Goal: Information Seeking & Learning: Find specific fact

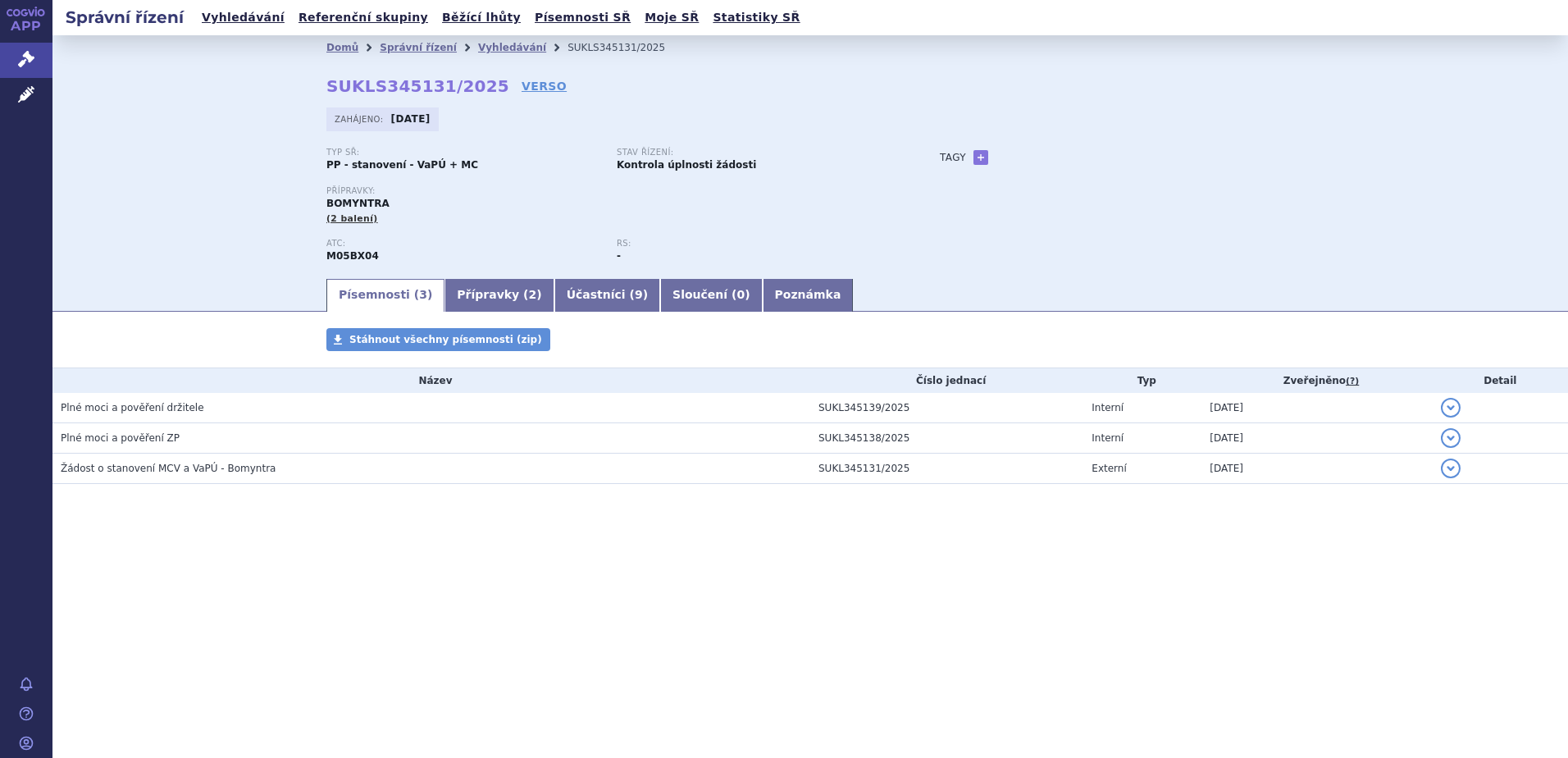
click at [489, 295] on link "Přípravky ( 2 )" at bounding box center [499, 295] width 109 height 33
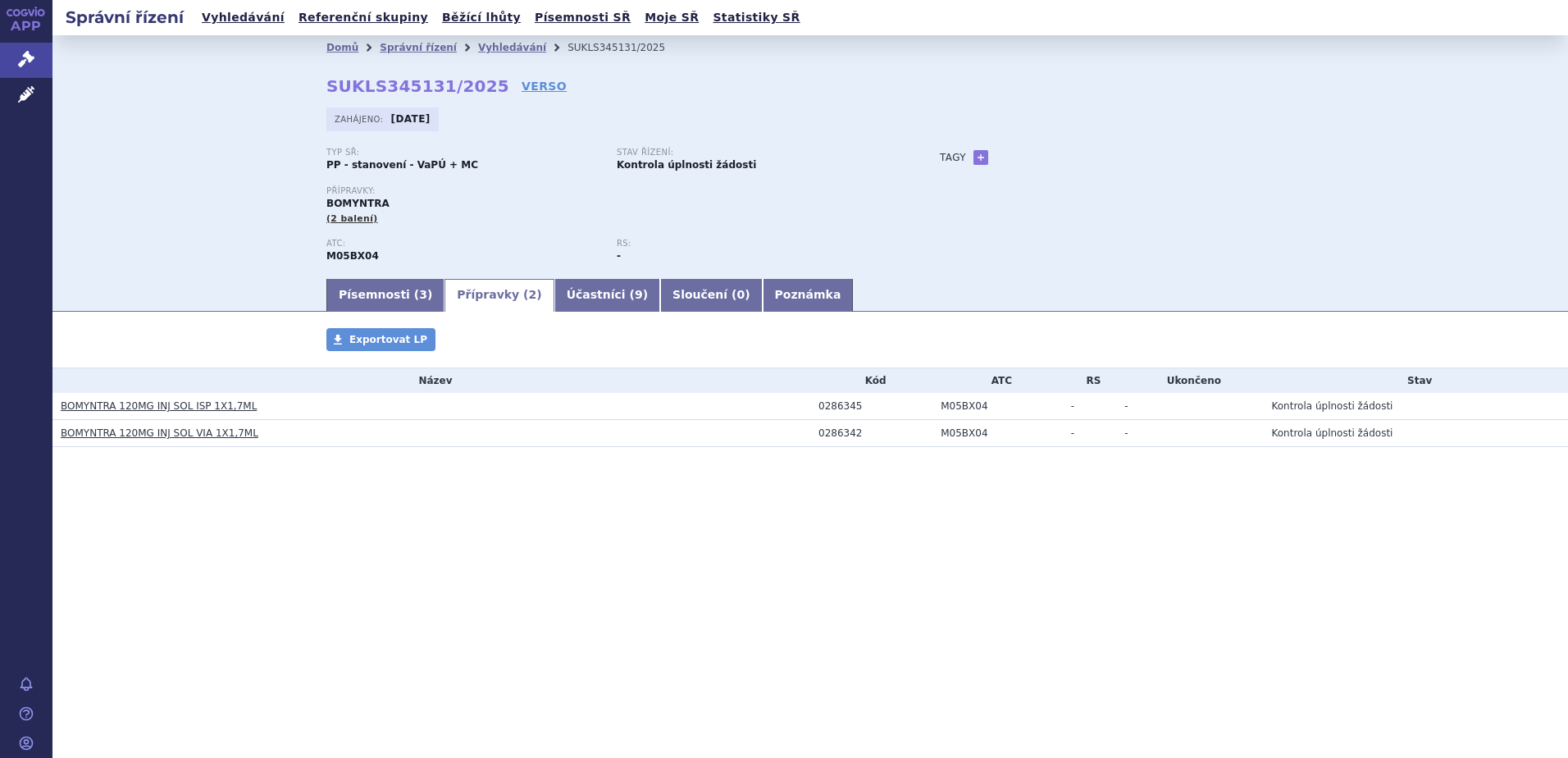
click at [142, 403] on link "BOMYNTRA 120MG INJ SOL ISP 1X1,7ML" at bounding box center [158, 406] width 196 height 12
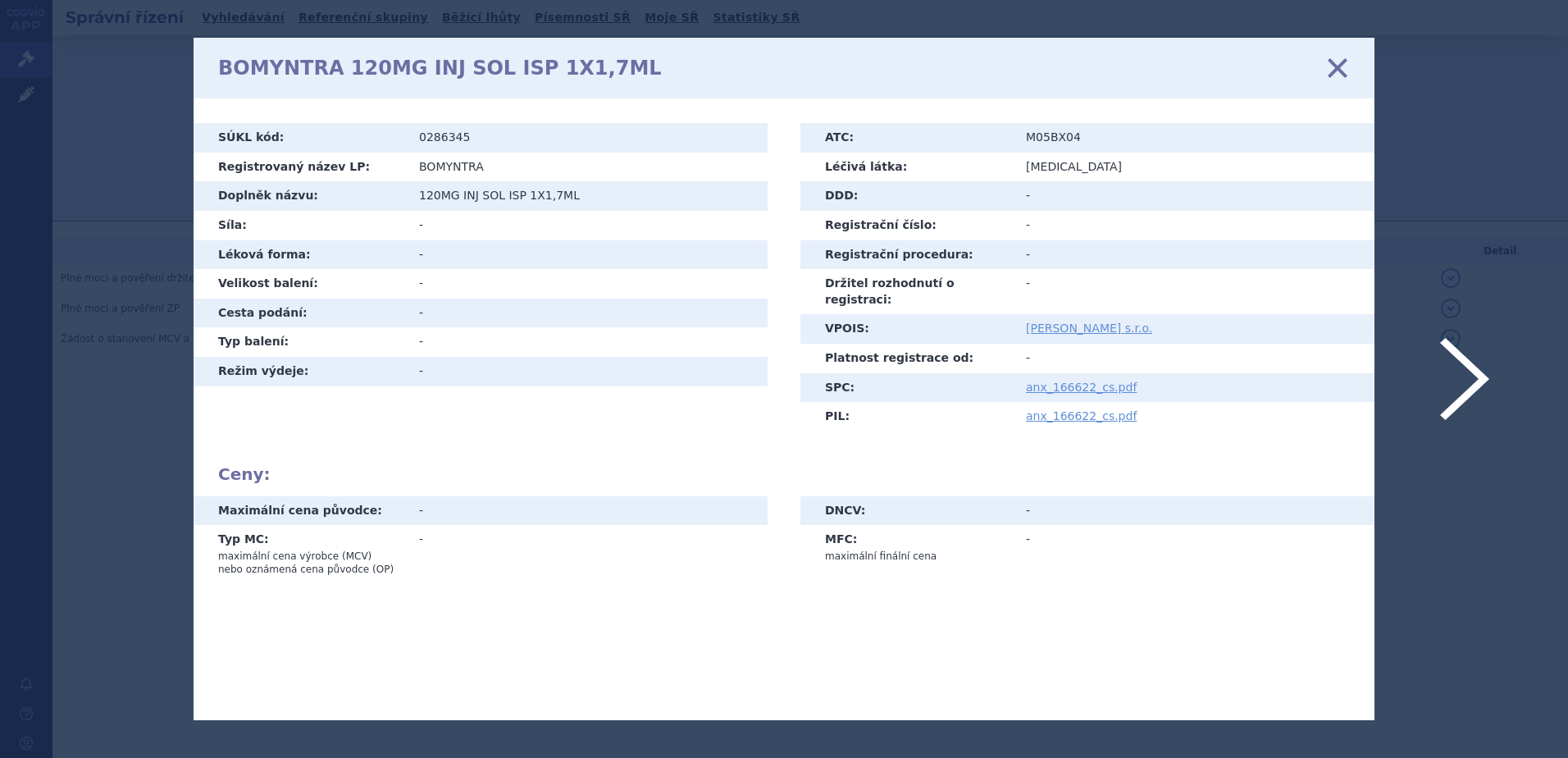
click at [1341, 68] on icon at bounding box center [1338, 69] width 35 height 35
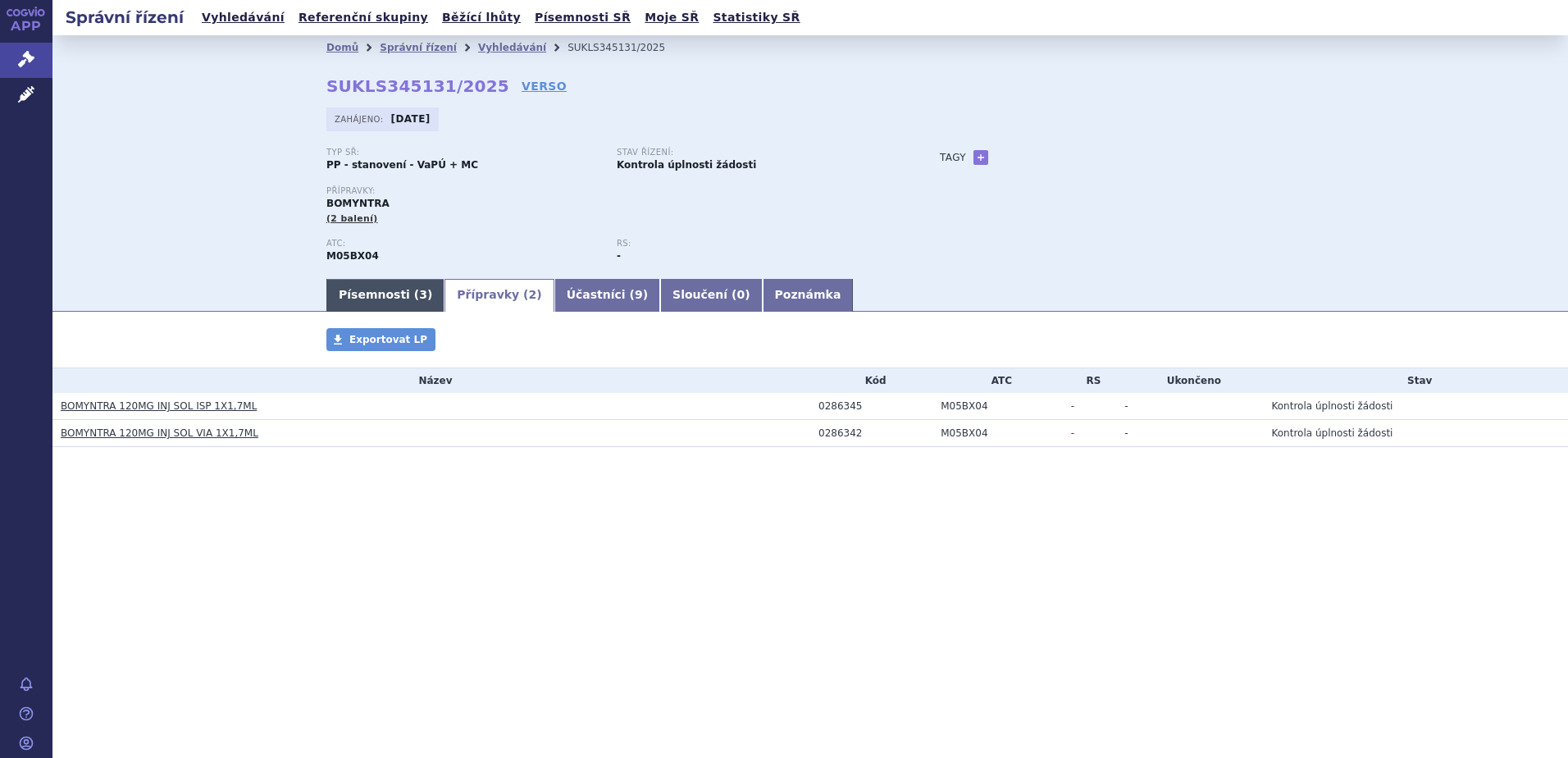
click at [385, 295] on link "Písemnosti ( 3 )" at bounding box center [385, 295] width 118 height 33
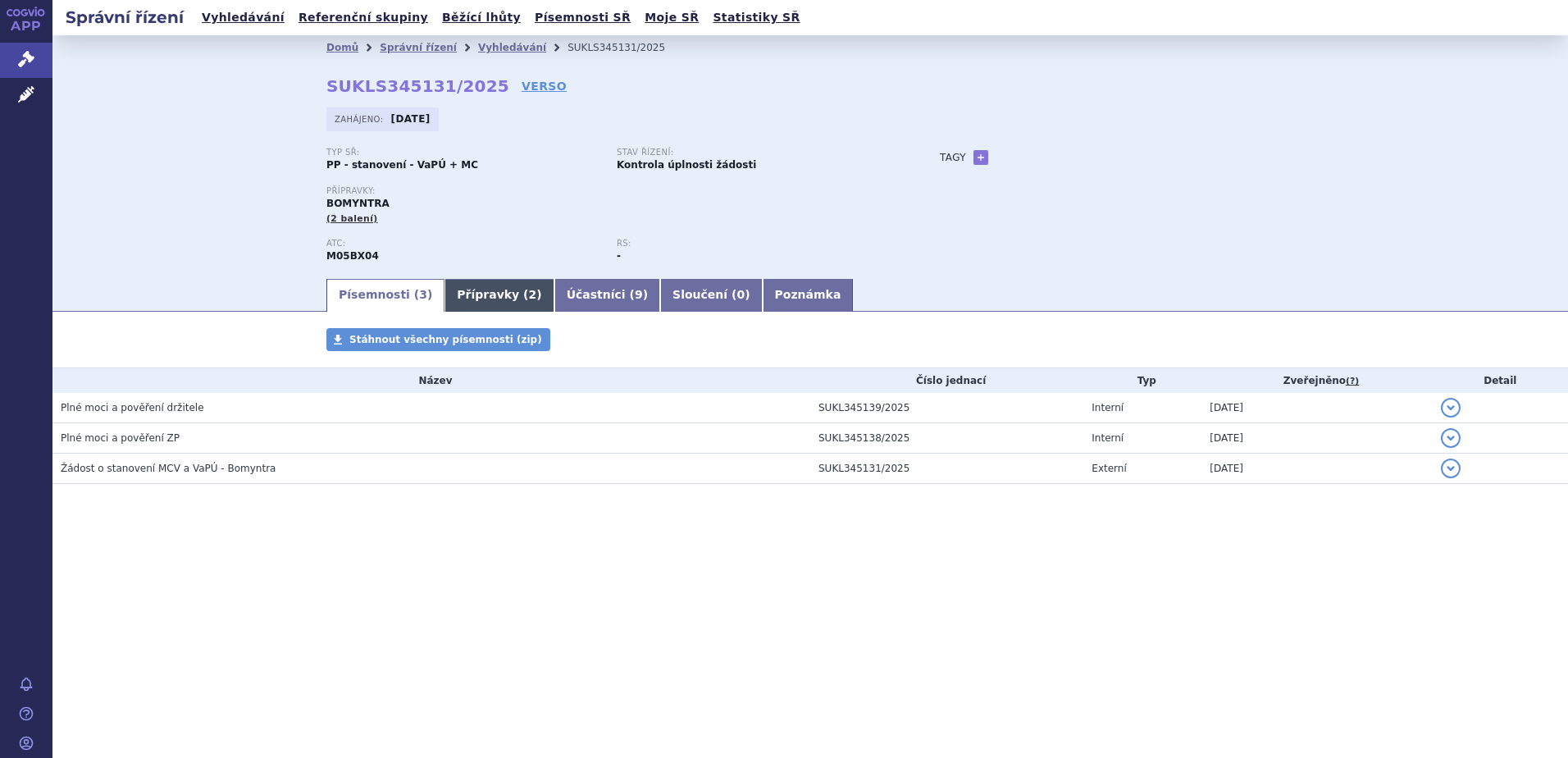
click at [445, 295] on link "Přípravky ( 2 )" at bounding box center [499, 295] width 109 height 33
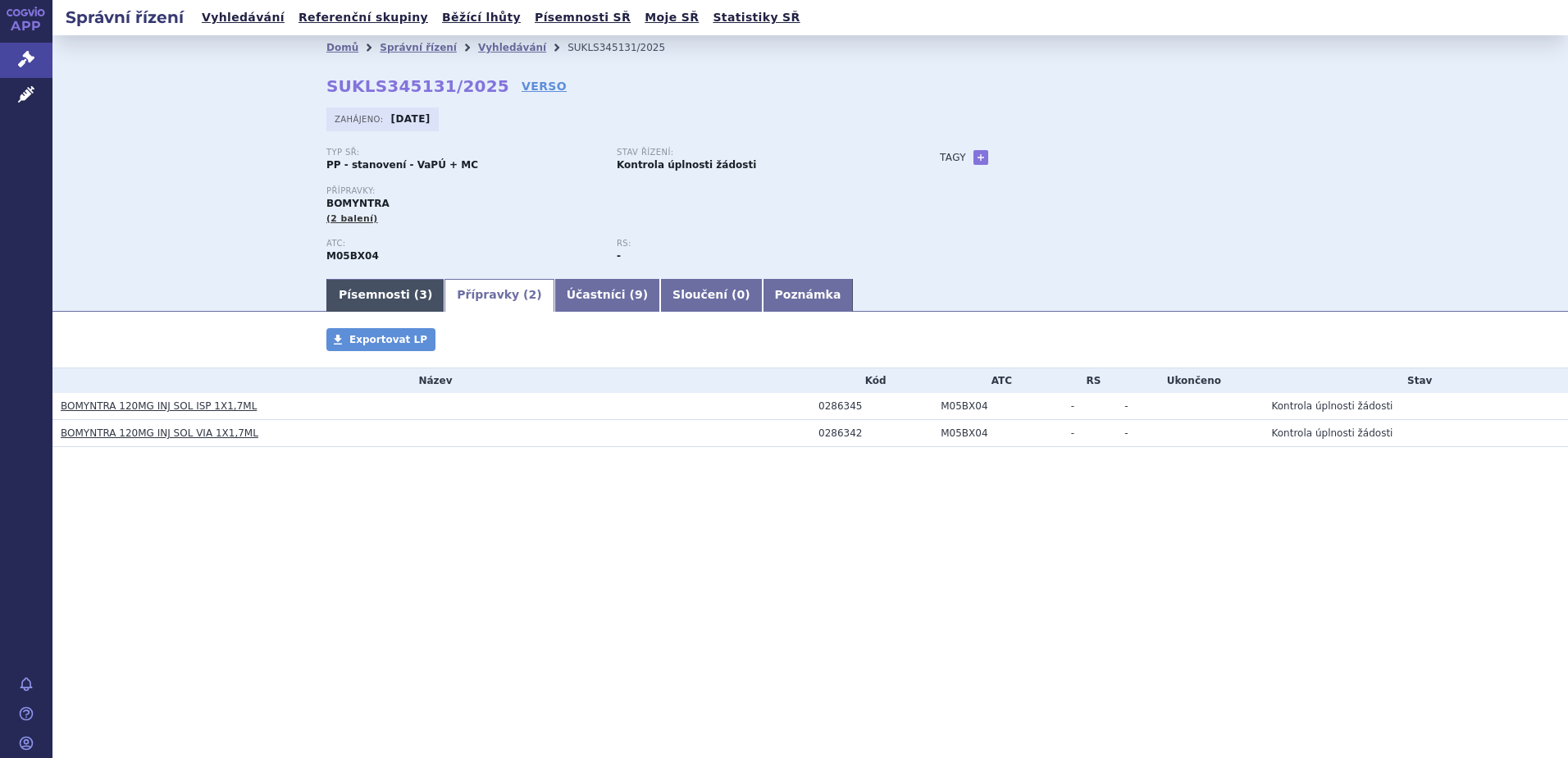
click at [397, 294] on link "Písemnosti ( 3 )" at bounding box center [385, 295] width 118 height 33
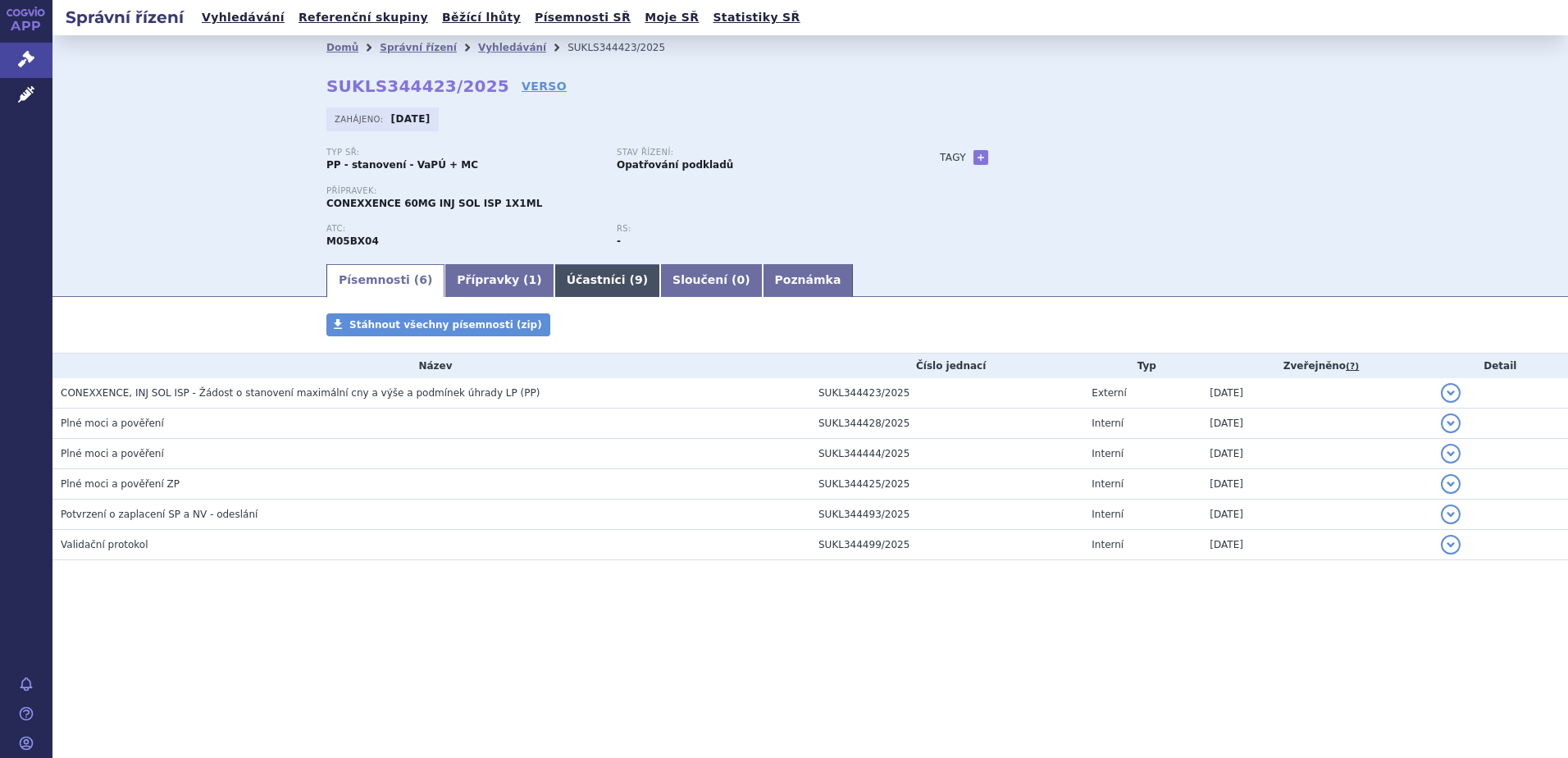
click at [574, 281] on link "Účastníci ( 9 )" at bounding box center [608, 280] width 106 height 33
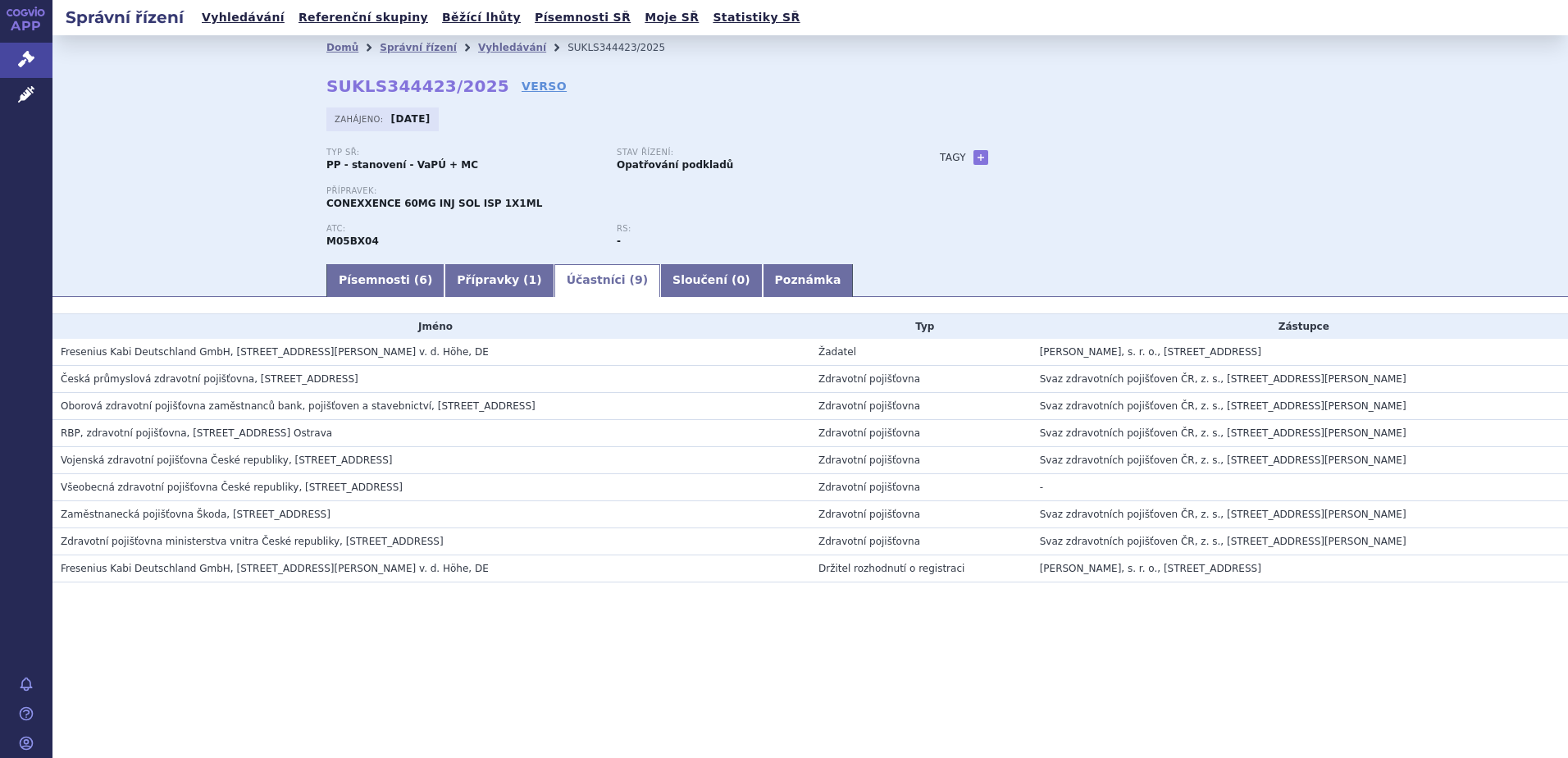
drag, startPoint x: 364, startPoint y: 275, endPoint x: 412, endPoint y: 264, distance: 49.2
click at [364, 276] on link "Písemnosti ( 6 )" at bounding box center [385, 280] width 118 height 33
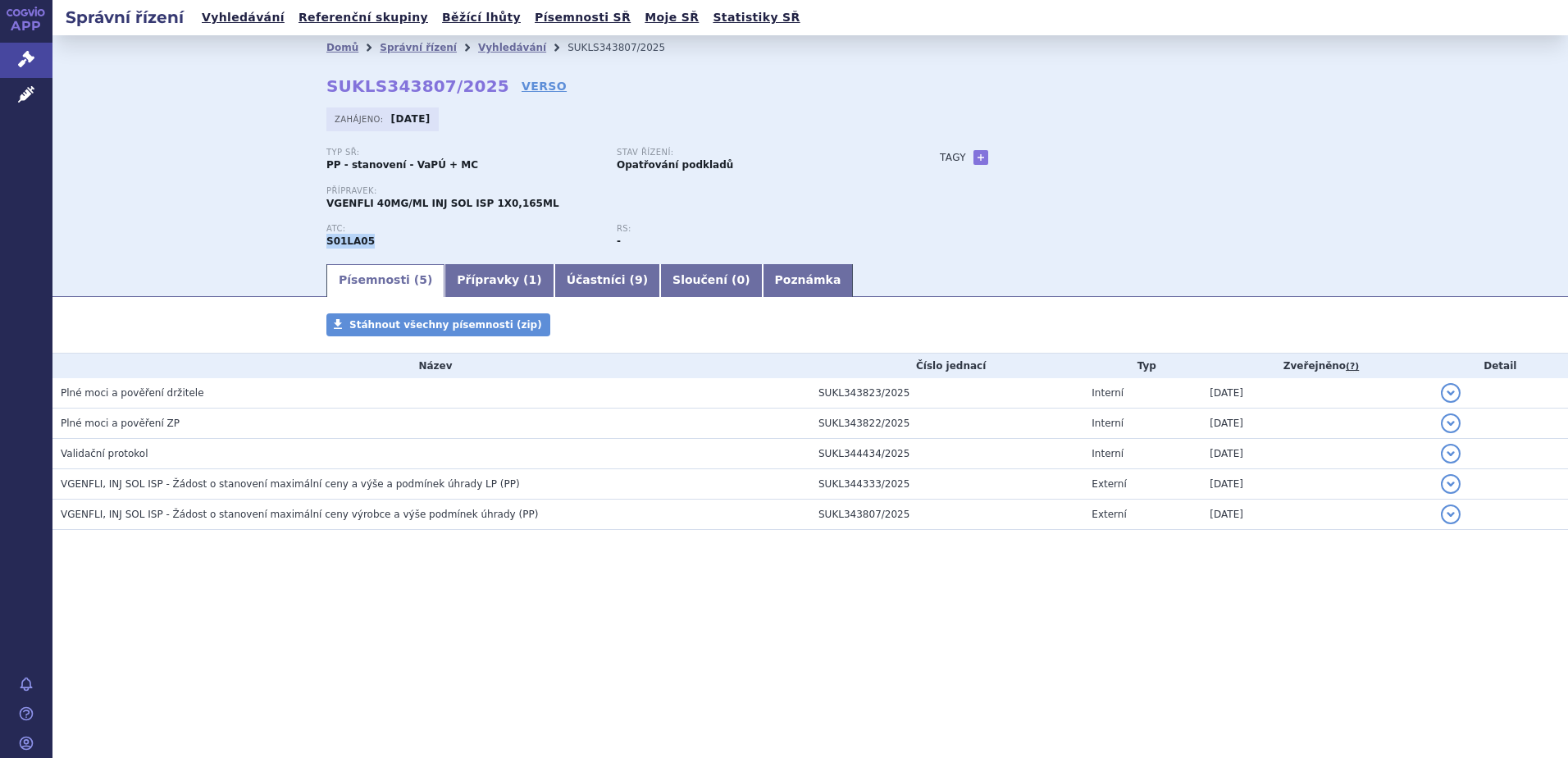
drag, startPoint x: 369, startPoint y: 243, endPoint x: 328, endPoint y: 244, distance: 41.0
click at [328, 244] on div "ATC: S01LA05" at bounding box center [471, 236] width 291 height 24
copy strong "S01LA05"
click at [482, 51] on link "Vyhledávání" at bounding box center [512, 47] width 68 height 12
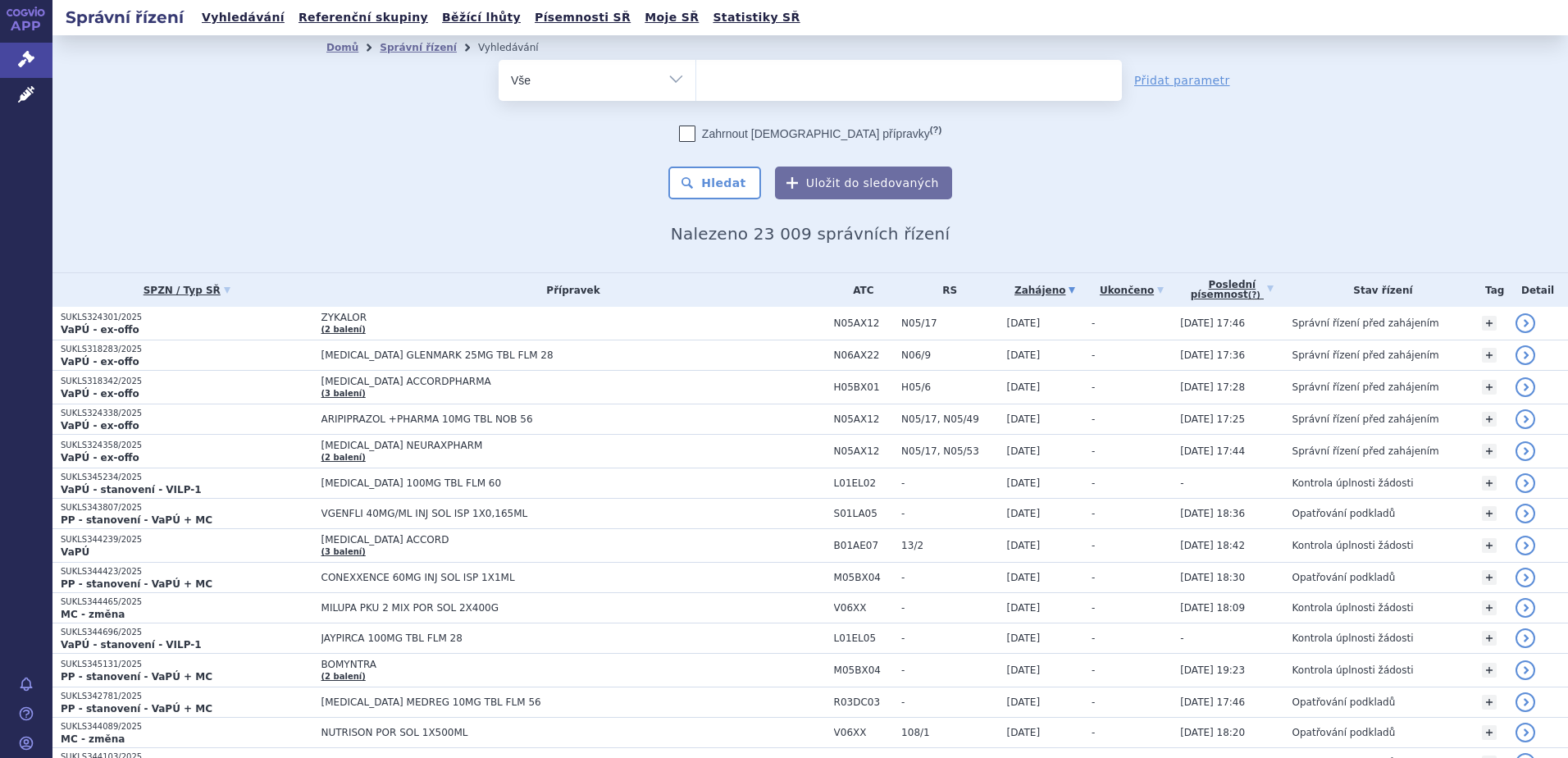
type input "S01LA05"
select select "S01LA05"
click at [684, 173] on button "Hledat" at bounding box center [715, 182] width 93 height 33
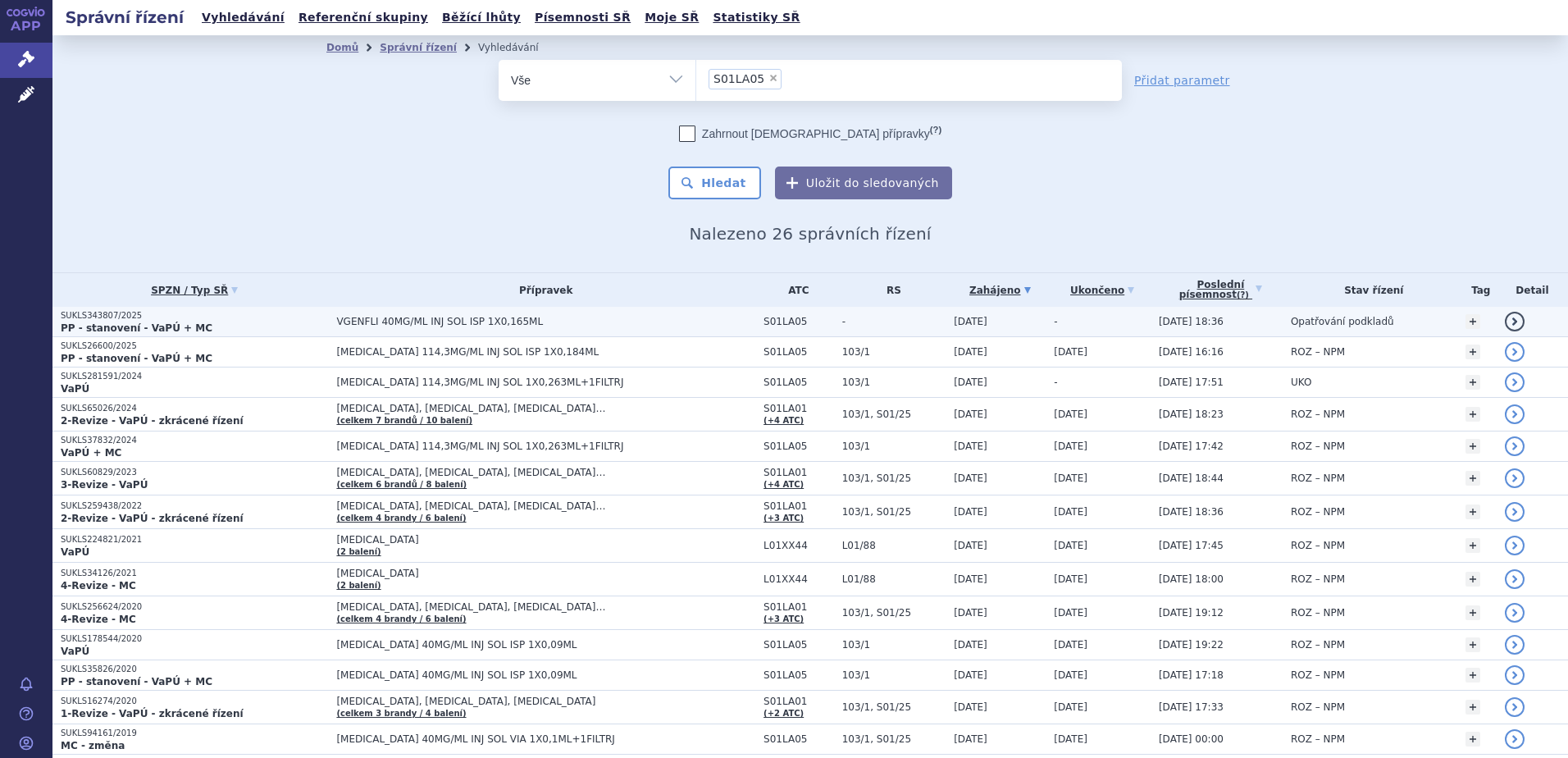
click at [283, 326] on p "PP - stanovení - VaPÚ + MC" at bounding box center [194, 328] width 268 height 14
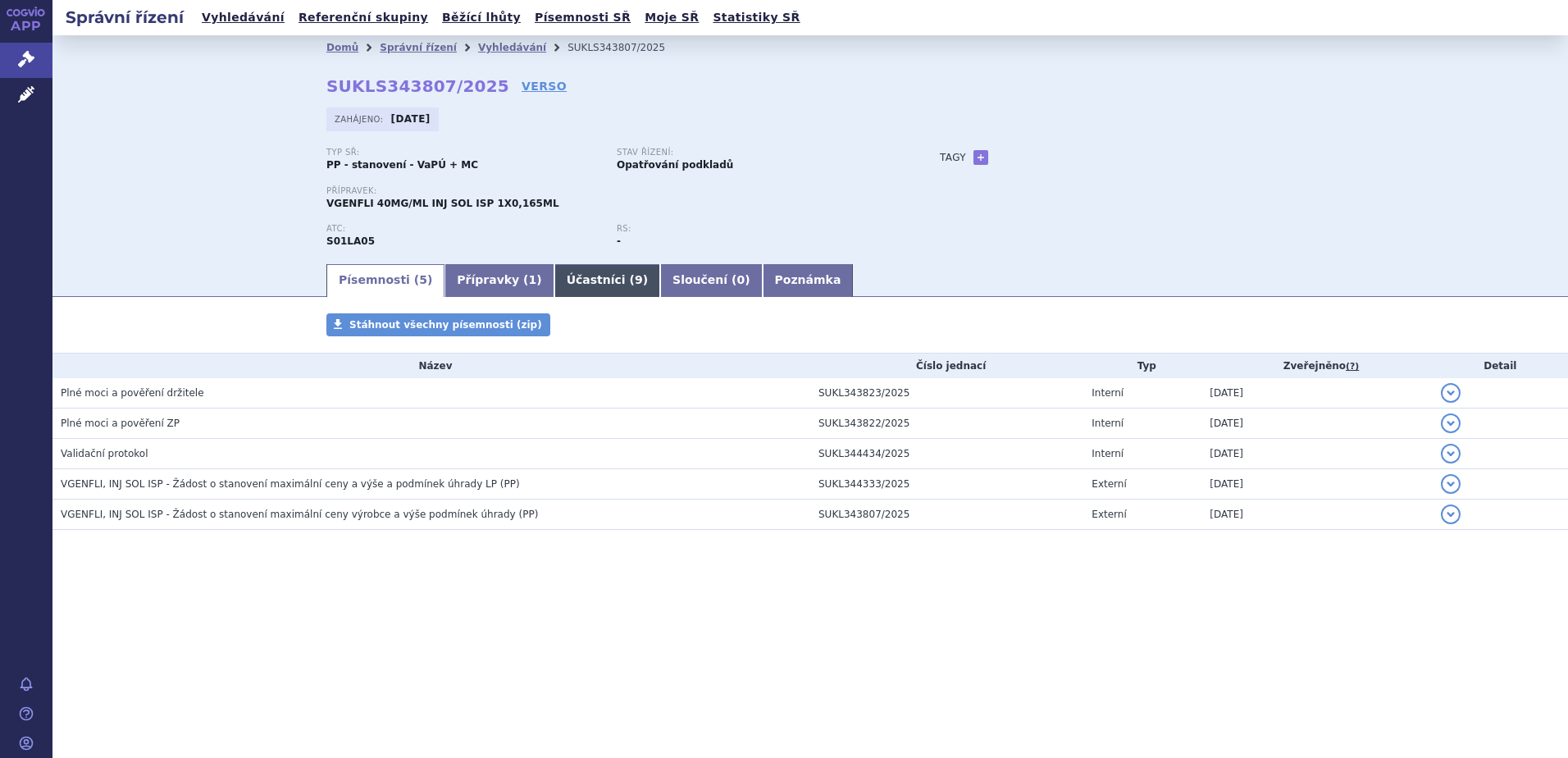
click at [573, 280] on link "Účastníci ( 9 )" at bounding box center [608, 280] width 106 height 33
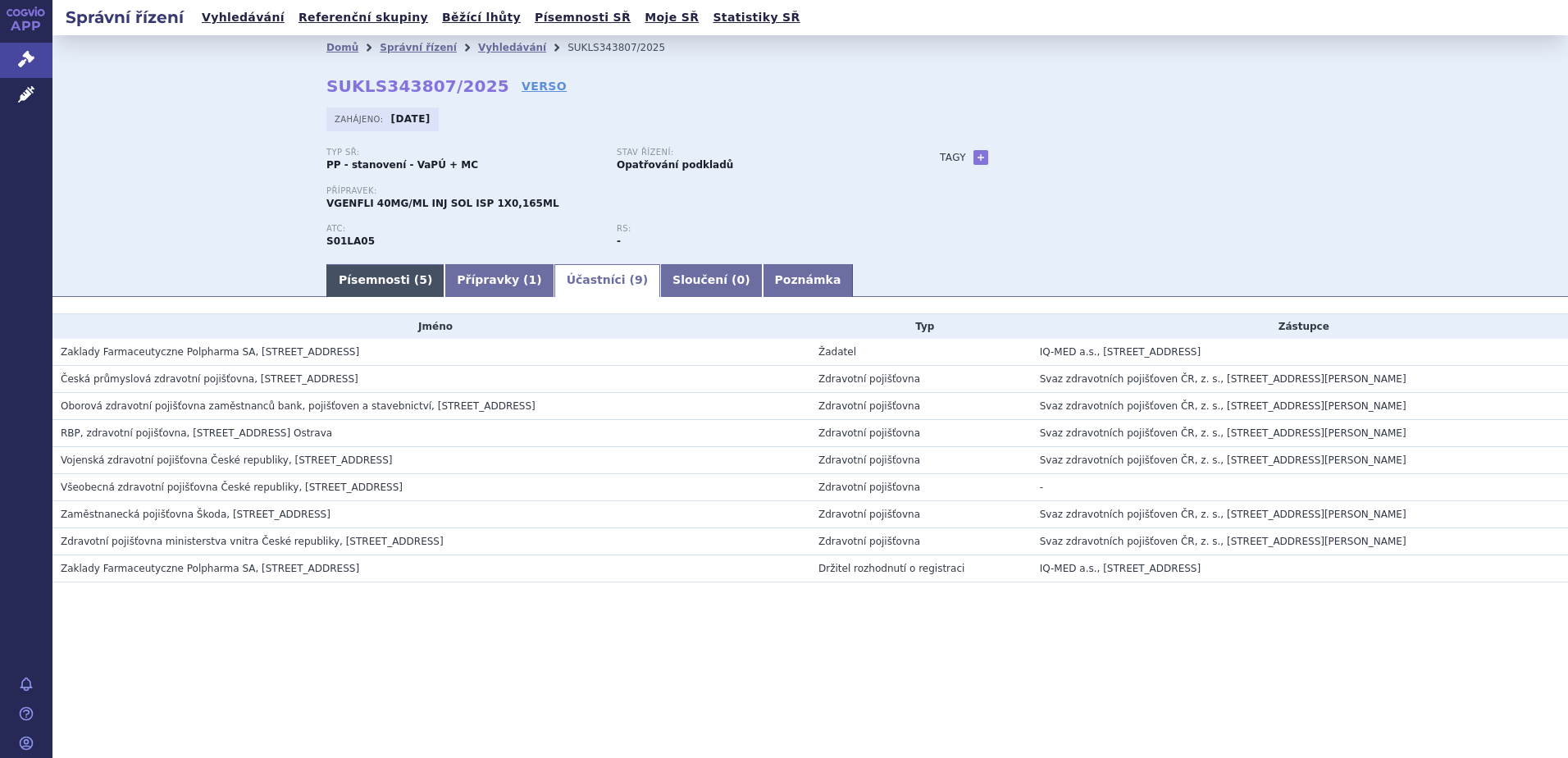
click at [379, 277] on link "Písemnosti ( 5 )" at bounding box center [385, 280] width 118 height 33
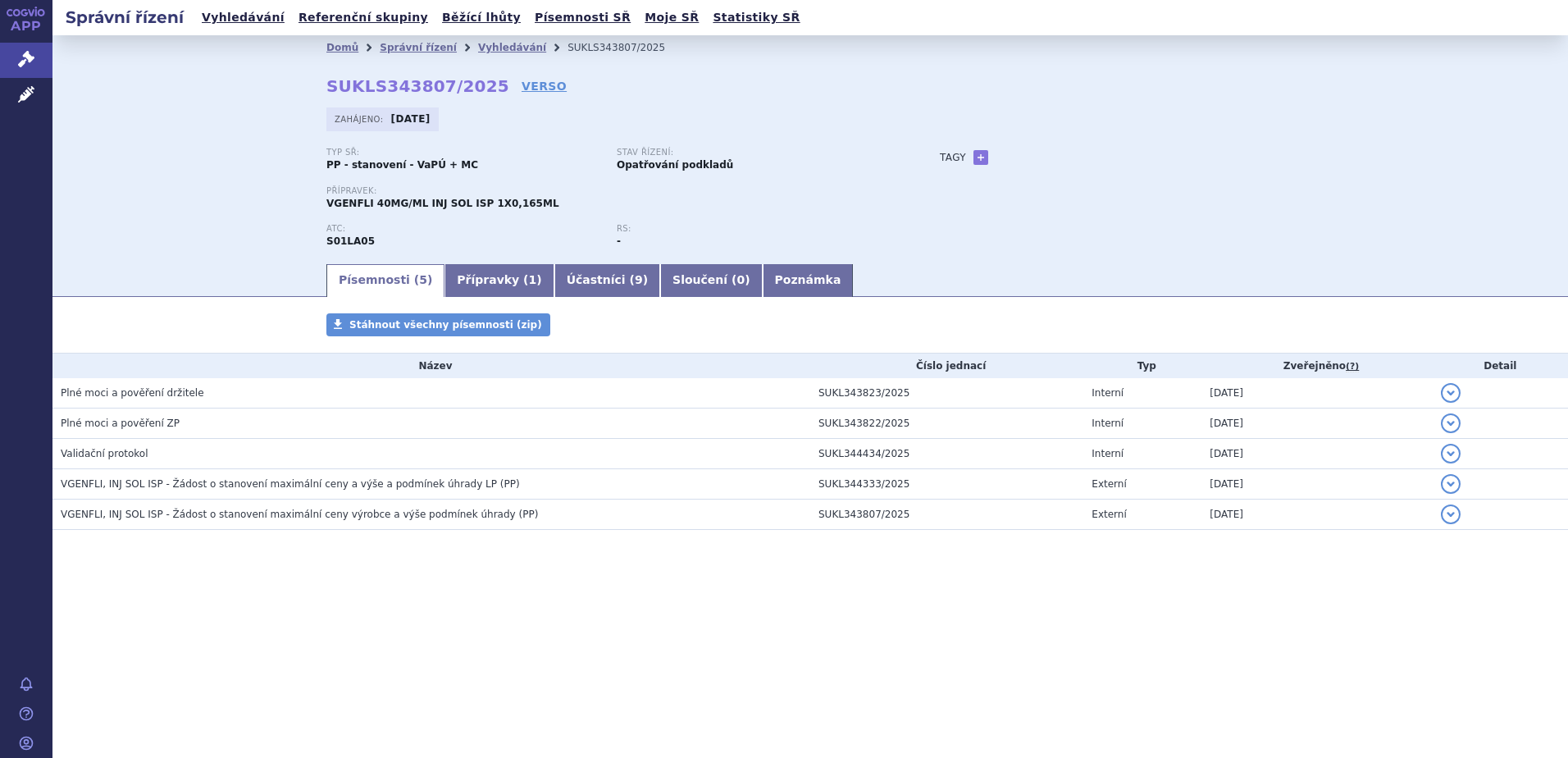
click at [189, 200] on div "Domů Správní řízení Vyhledávání SUKLS343807/2025 SUKLS343807/2025 VERSO Zahájen…" at bounding box center [810, 149] width 1516 height 226
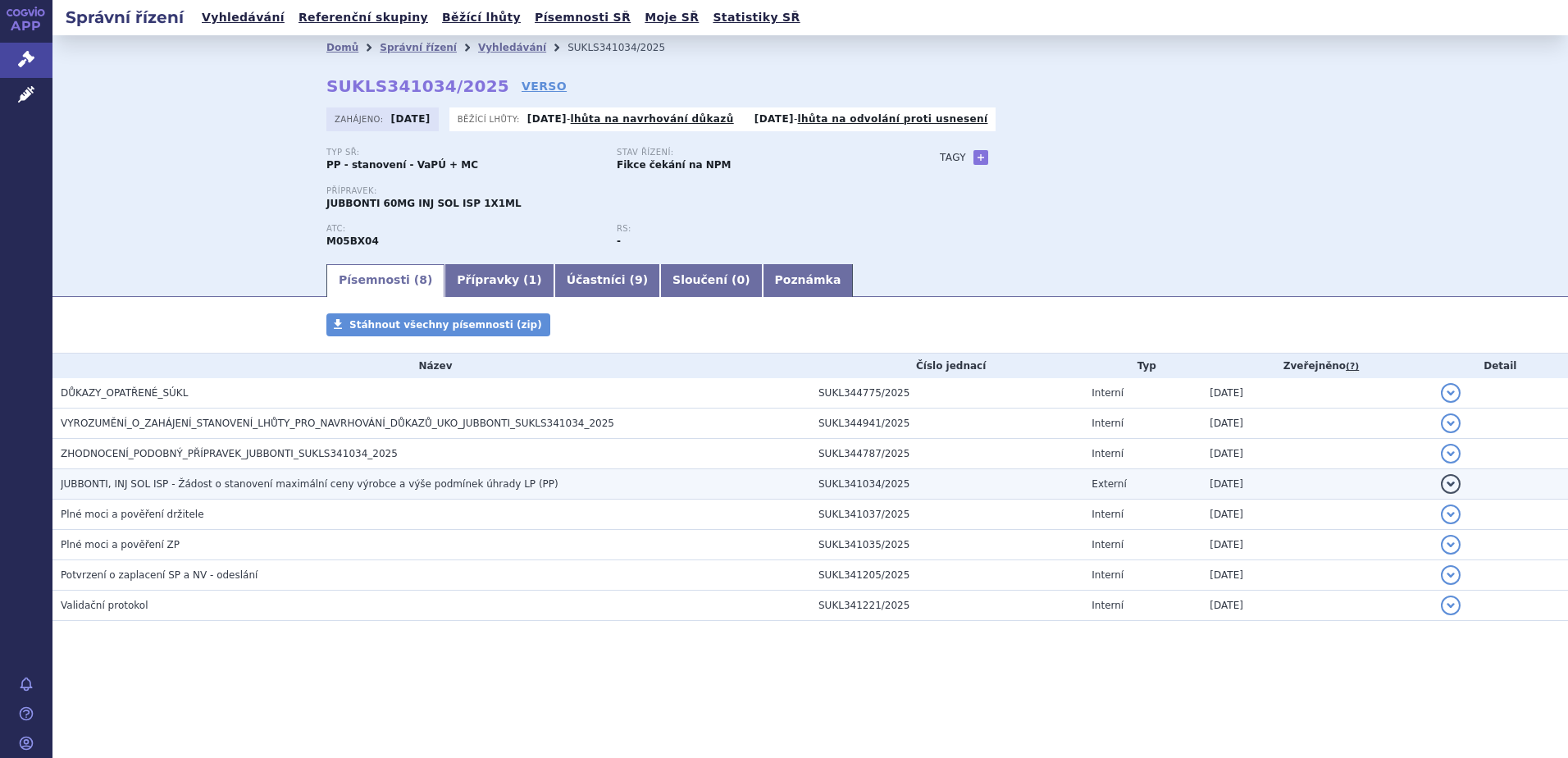
drag, startPoint x: 180, startPoint y: 478, endPoint x: 262, endPoint y: 489, distance: 82.7
click at [181, 478] on span "JUBBONTI, INJ SOL ISP - Žádost o stanovení maximální ceny výrobce a výše podmín…" at bounding box center [309, 484] width 498 height 12
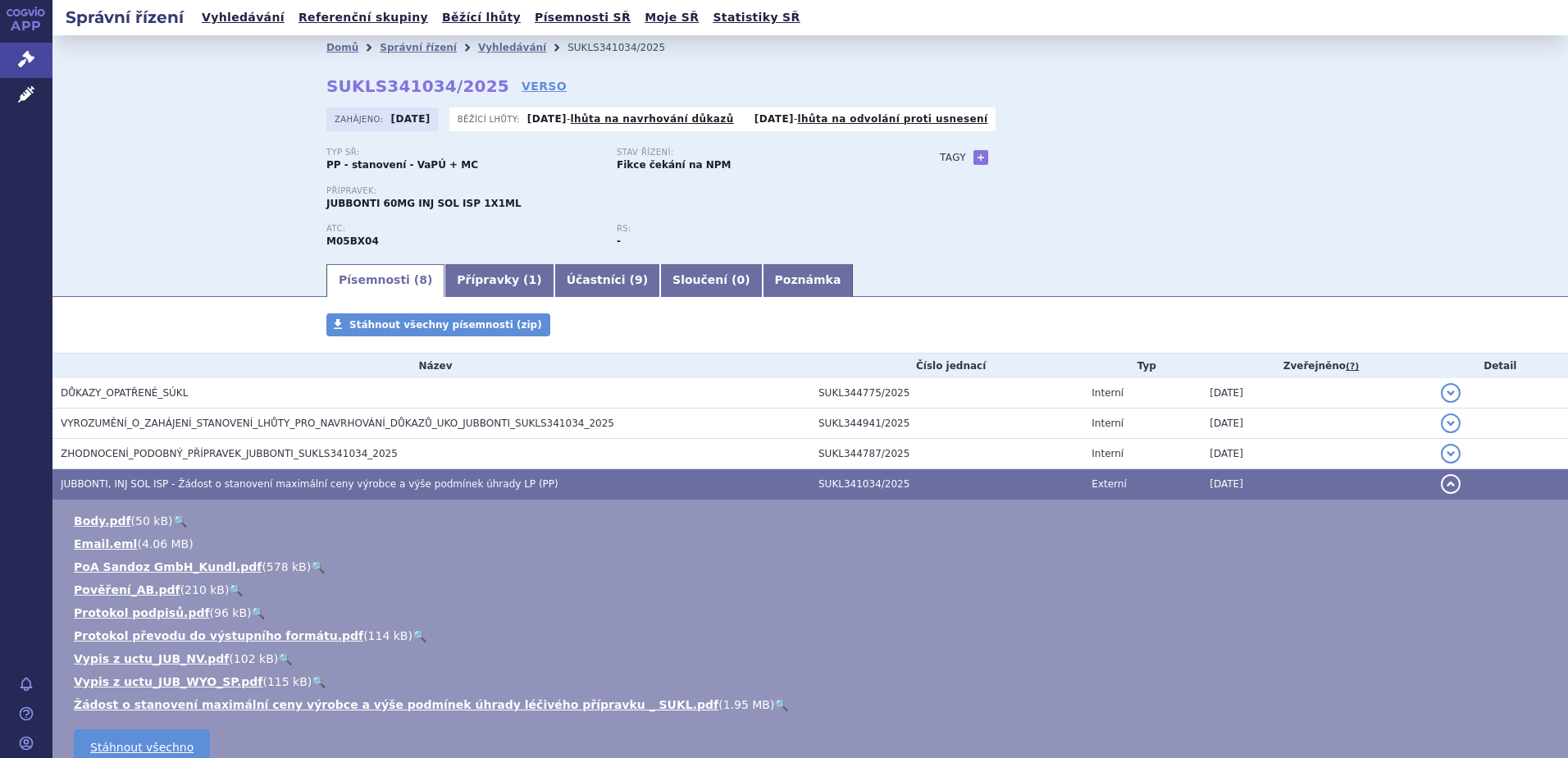
click at [774, 703] on link "🔍" at bounding box center [781, 705] width 14 height 14
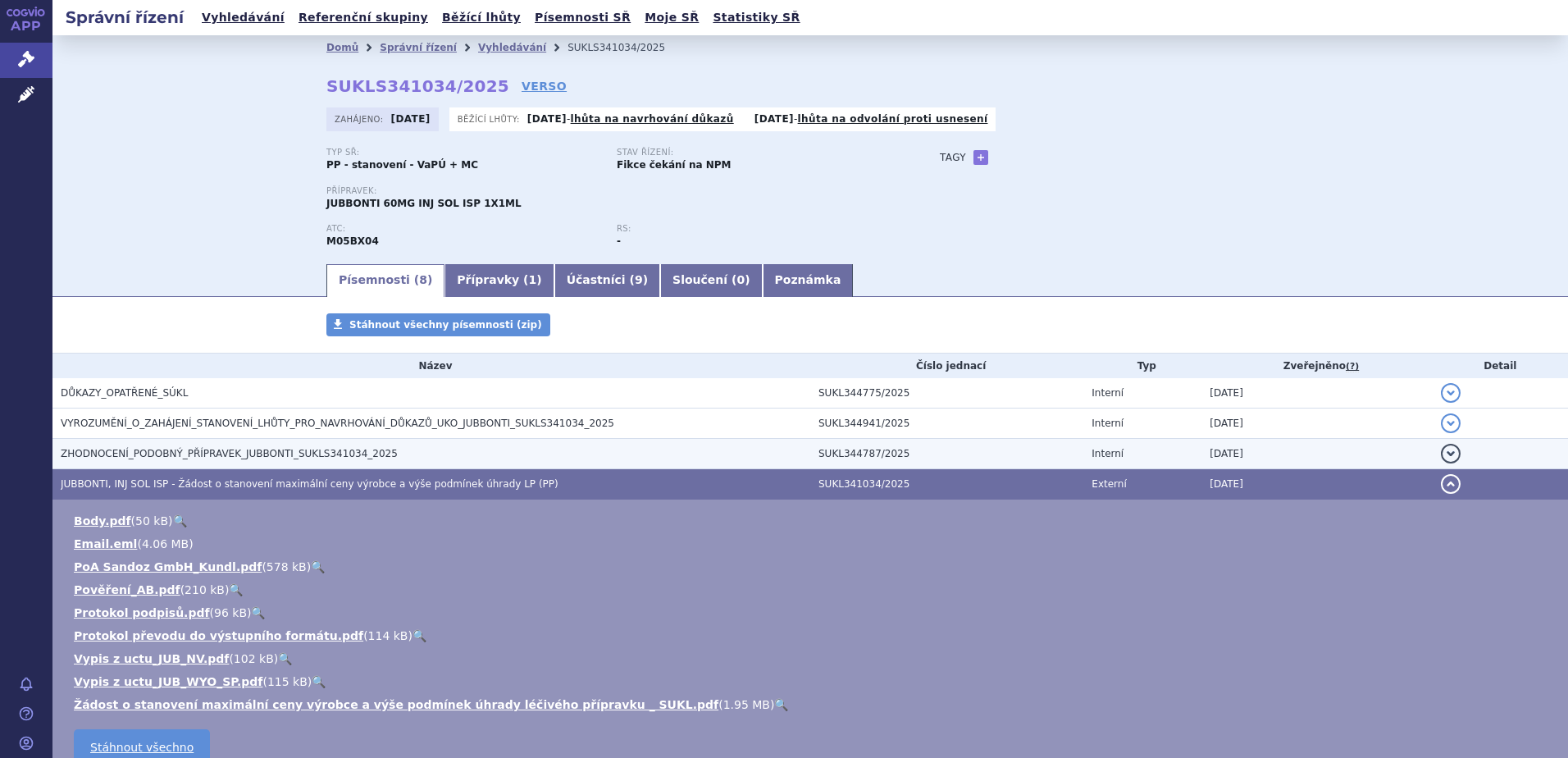
click at [148, 459] on span "ZHODNOCENÍ_PODOBNÝ_PŘÍPRAVEK_JUBBONTI_SUKLS341034_2025" at bounding box center [229, 454] width 337 height 12
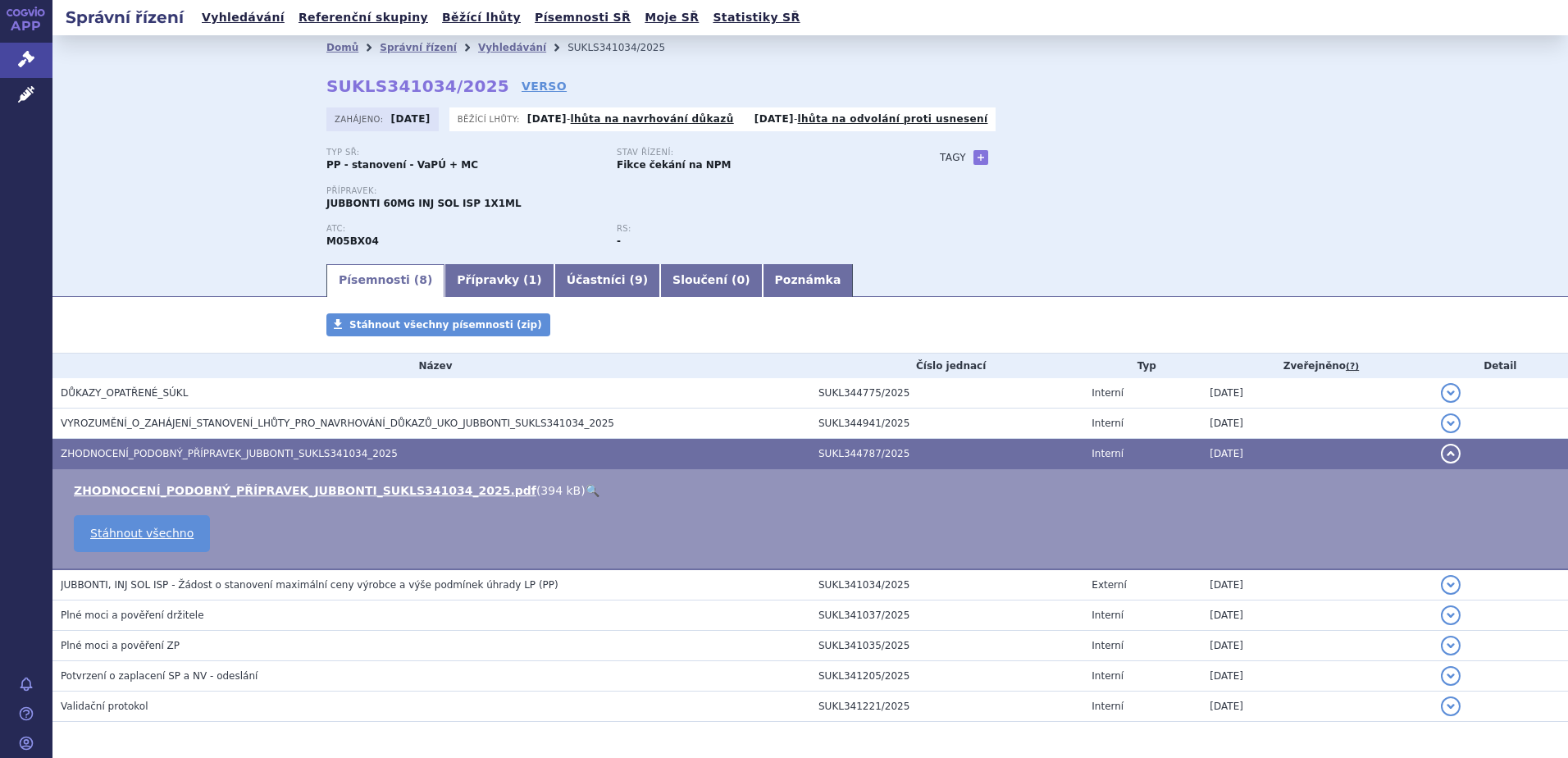
click at [585, 491] on link "🔍" at bounding box center [592, 491] width 14 height 14
drag, startPoint x: 363, startPoint y: 239, endPoint x: 322, endPoint y: 247, distance: 41.8
click at [327, 247] on div "ATC: M05BX04" at bounding box center [471, 236] width 291 height 24
copy strong "M05BX04"
click at [478, 44] on link "Vyhledávání" at bounding box center [512, 47] width 68 height 12
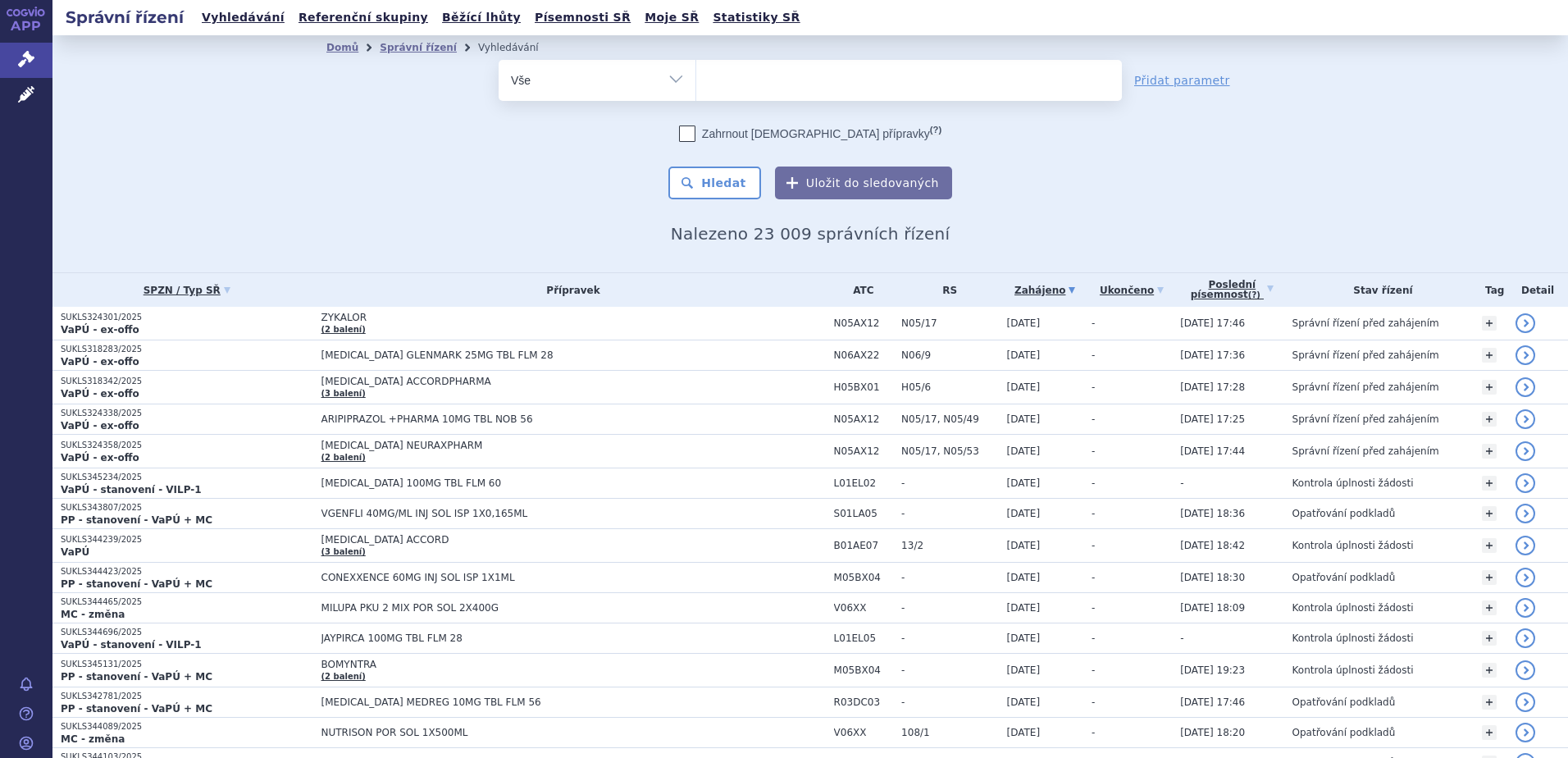
type input "M05BX04"
select select "M05BX04"
click at [736, 177] on button "Hledat" at bounding box center [715, 182] width 93 height 33
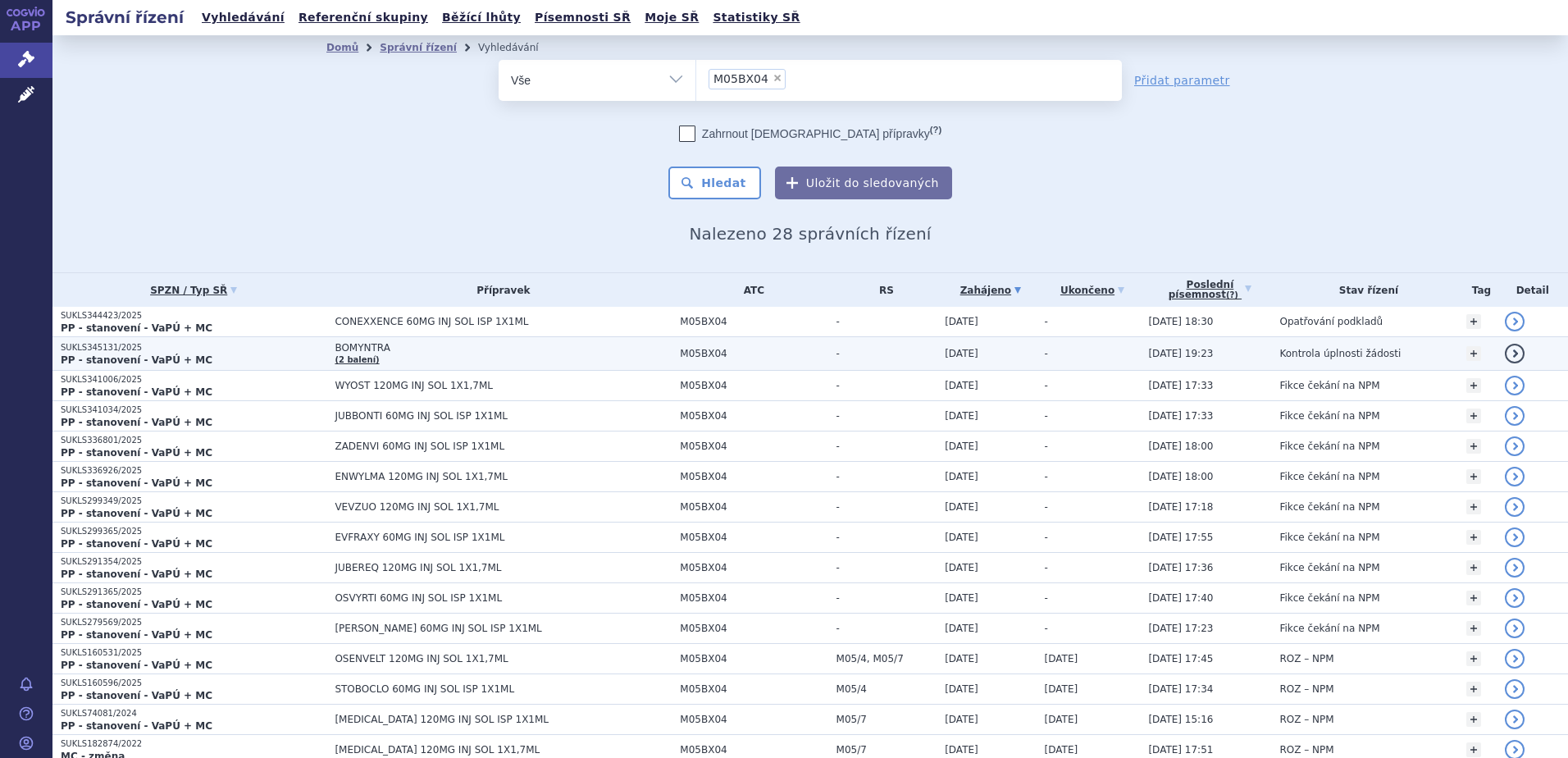
click at [354, 351] on span "BOMYNTRA" at bounding box center [502, 348] width 337 height 12
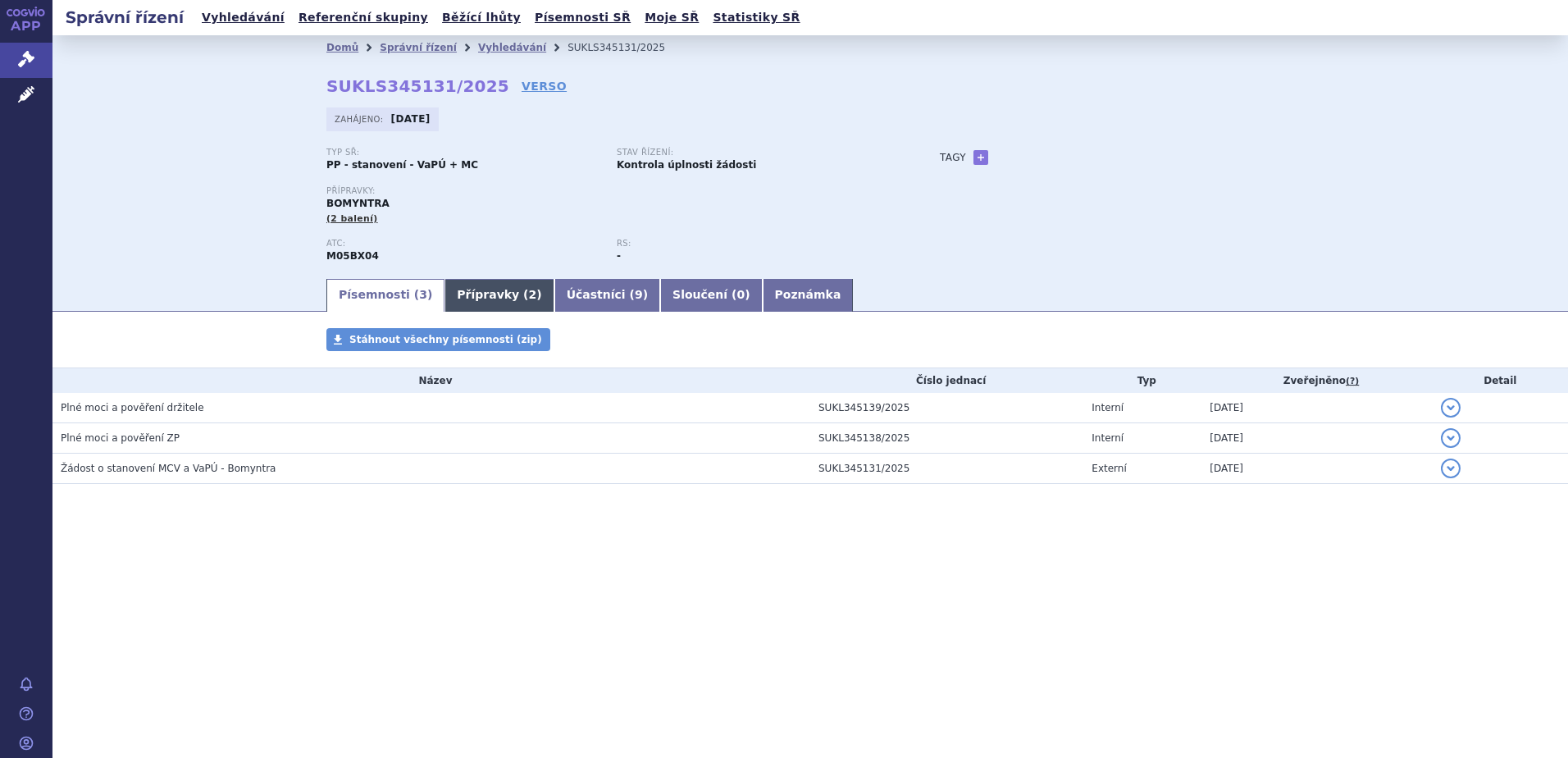
click at [482, 285] on link "Přípravky ( 2 )" at bounding box center [499, 295] width 109 height 33
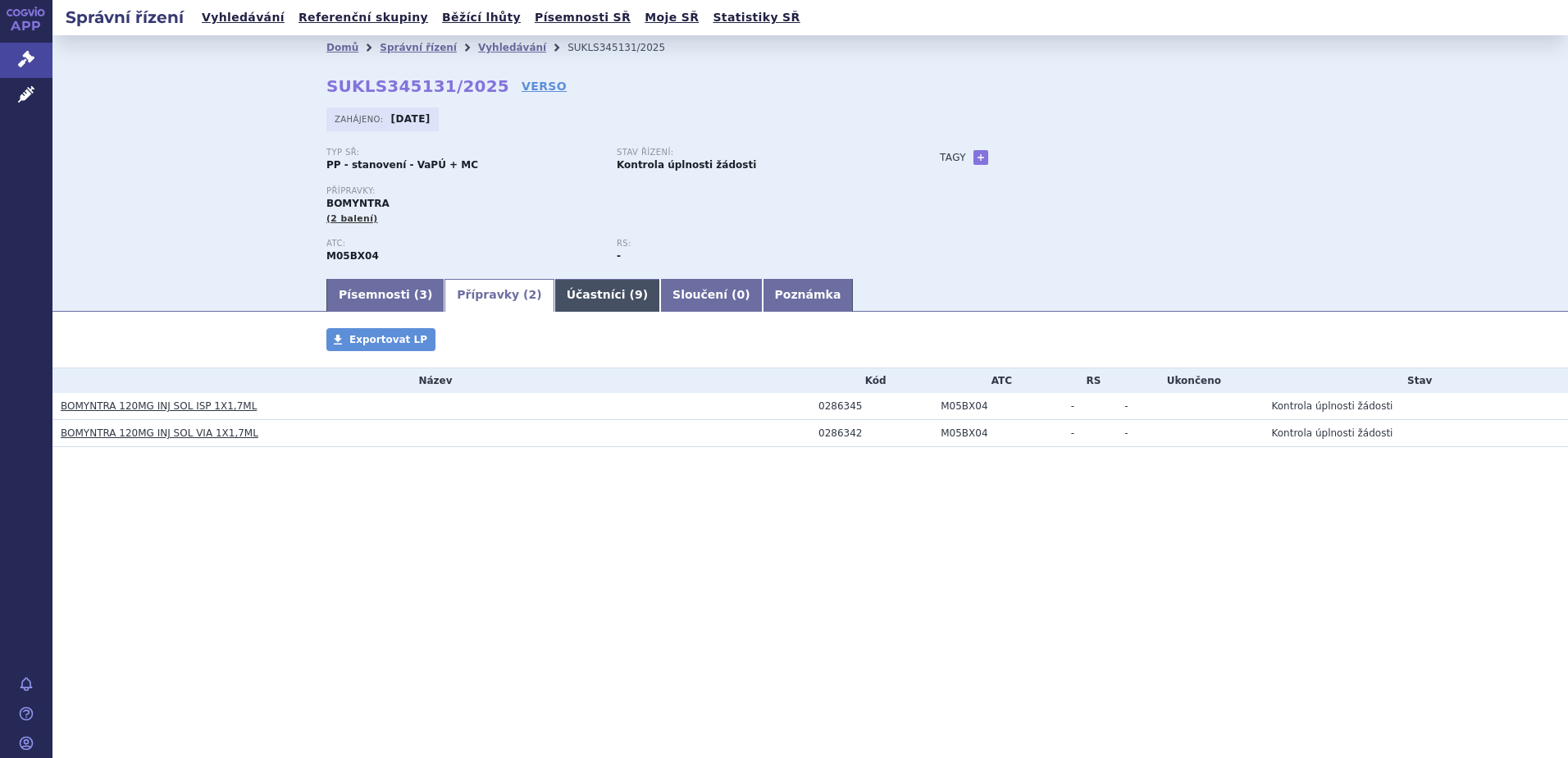
click at [568, 300] on link "Účastníci ( 9 )" at bounding box center [608, 295] width 106 height 33
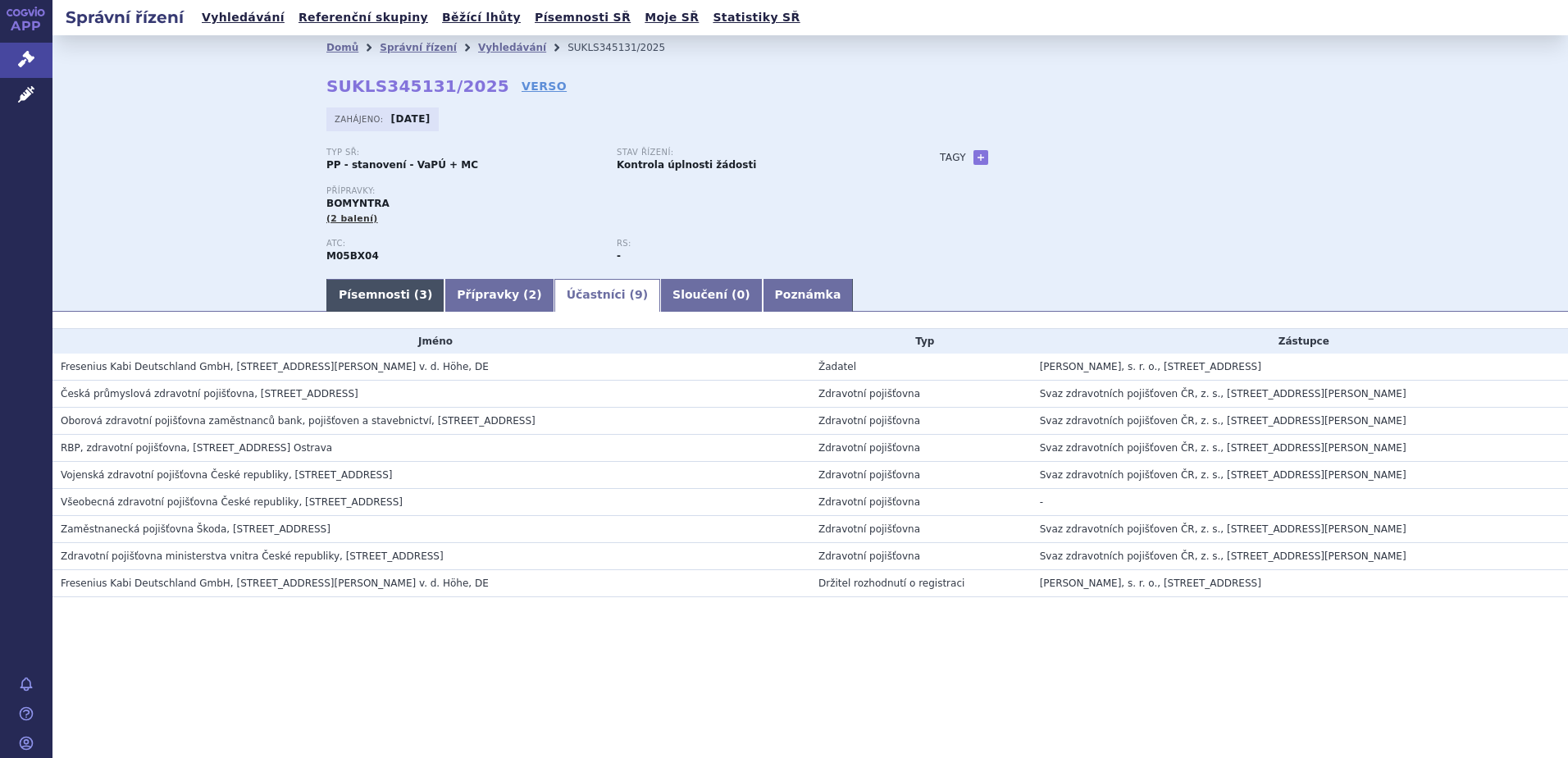
click at [395, 295] on link "Písemnosti ( 3 )" at bounding box center [385, 295] width 118 height 33
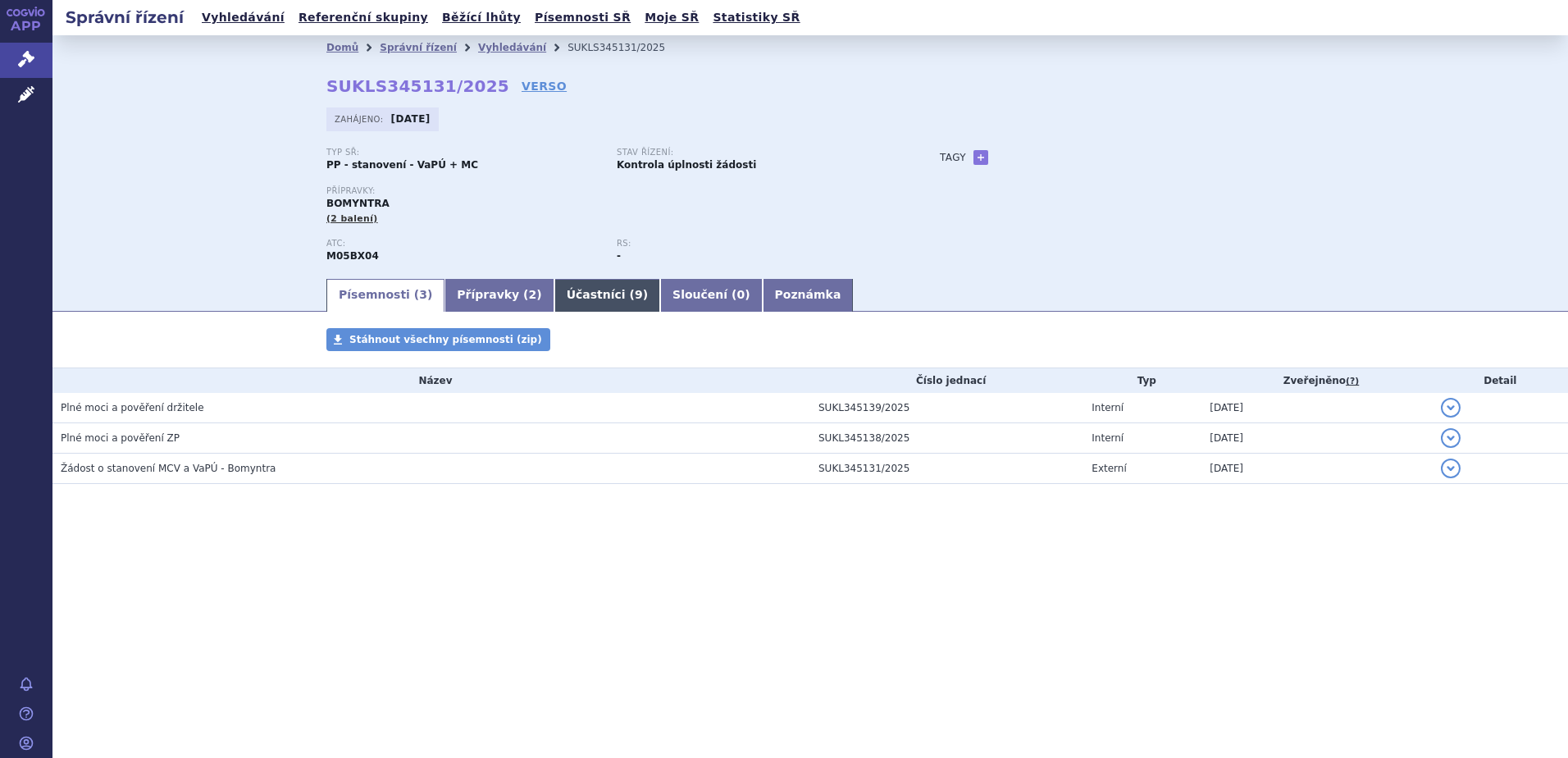
click at [562, 285] on link "Účastníci ( 9 )" at bounding box center [608, 295] width 106 height 33
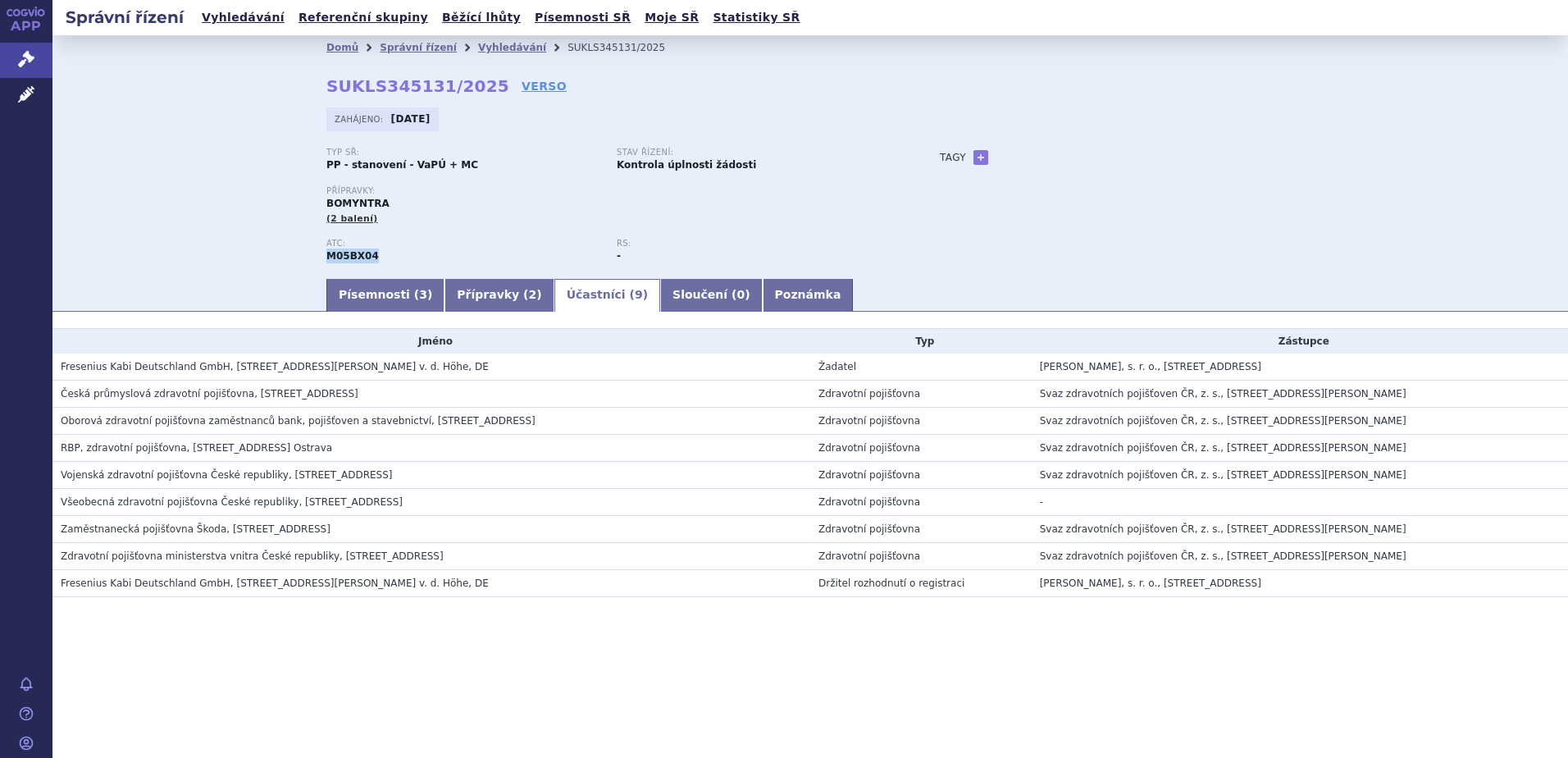
drag, startPoint x: 374, startPoint y: 257, endPoint x: 328, endPoint y: 259, distance: 46.0
click at [328, 259] on div "ATC: M05BX04" at bounding box center [471, 250] width 291 height 24
copy strong "M05BX04"
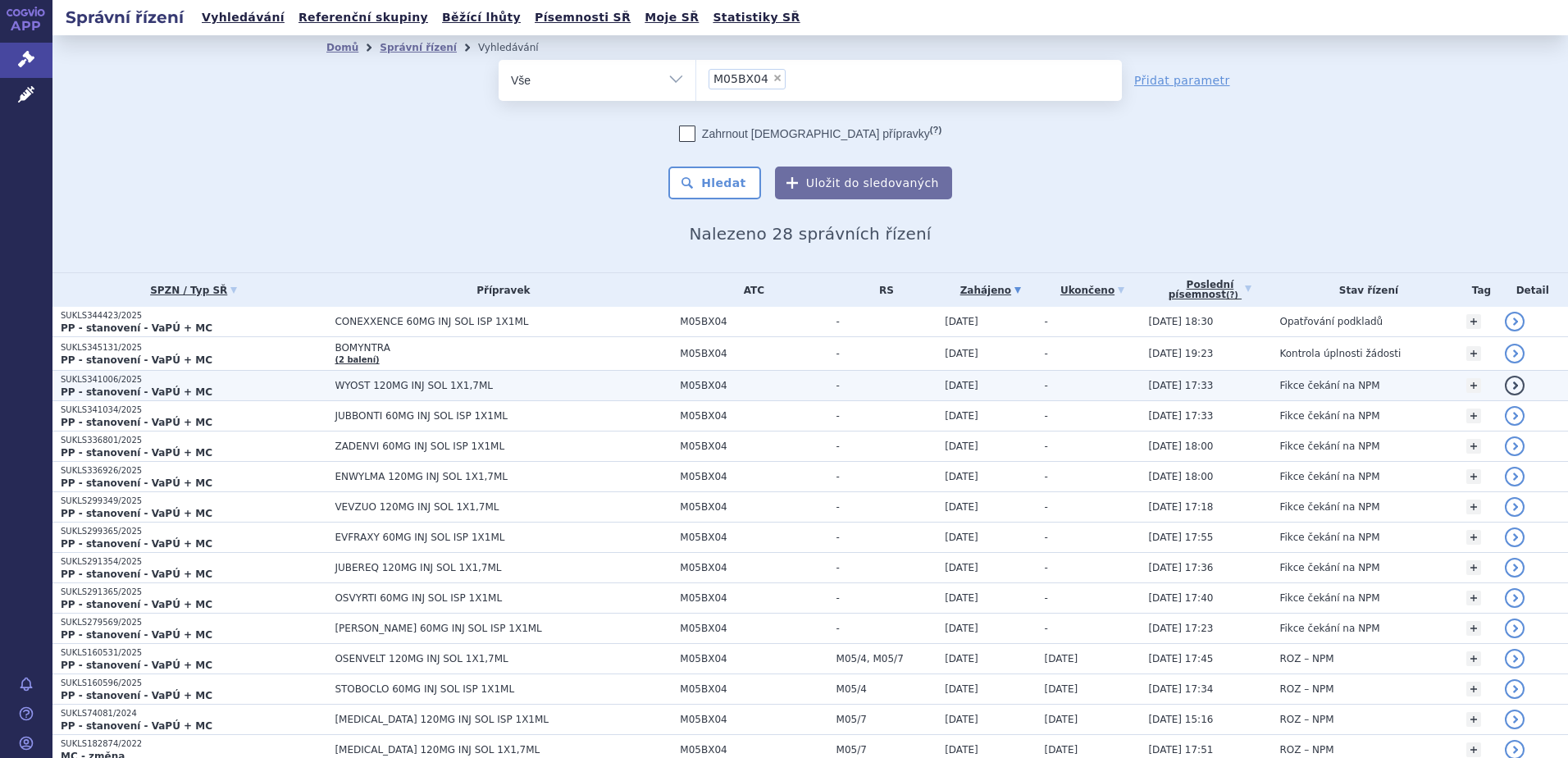
click at [465, 386] on span "WYOST 120MG INJ SOL 1X1,7ML" at bounding box center [502, 385] width 337 height 12
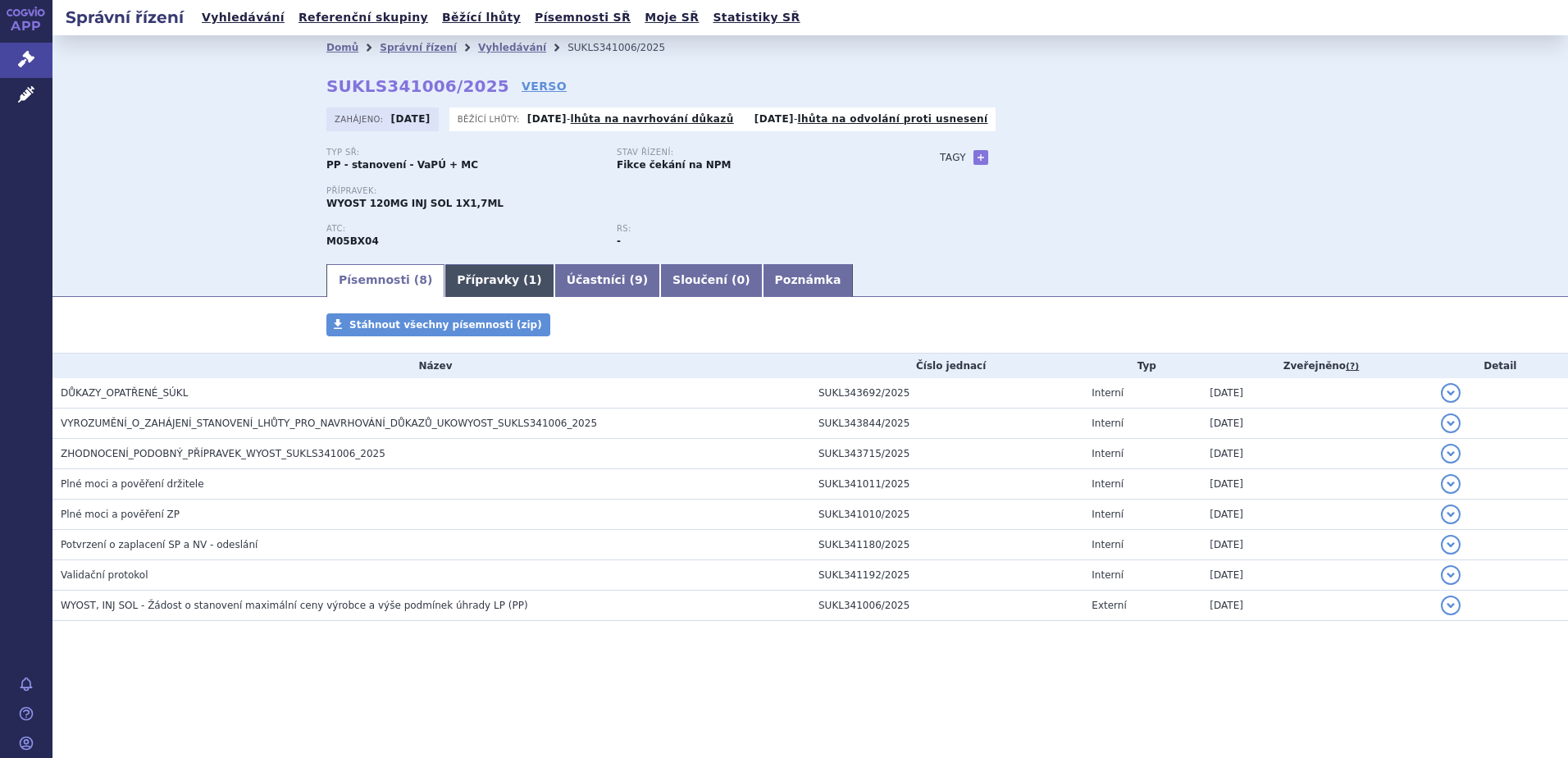
click at [491, 277] on link "Přípravky ( 1 )" at bounding box center [499, 280] width 109 height 33
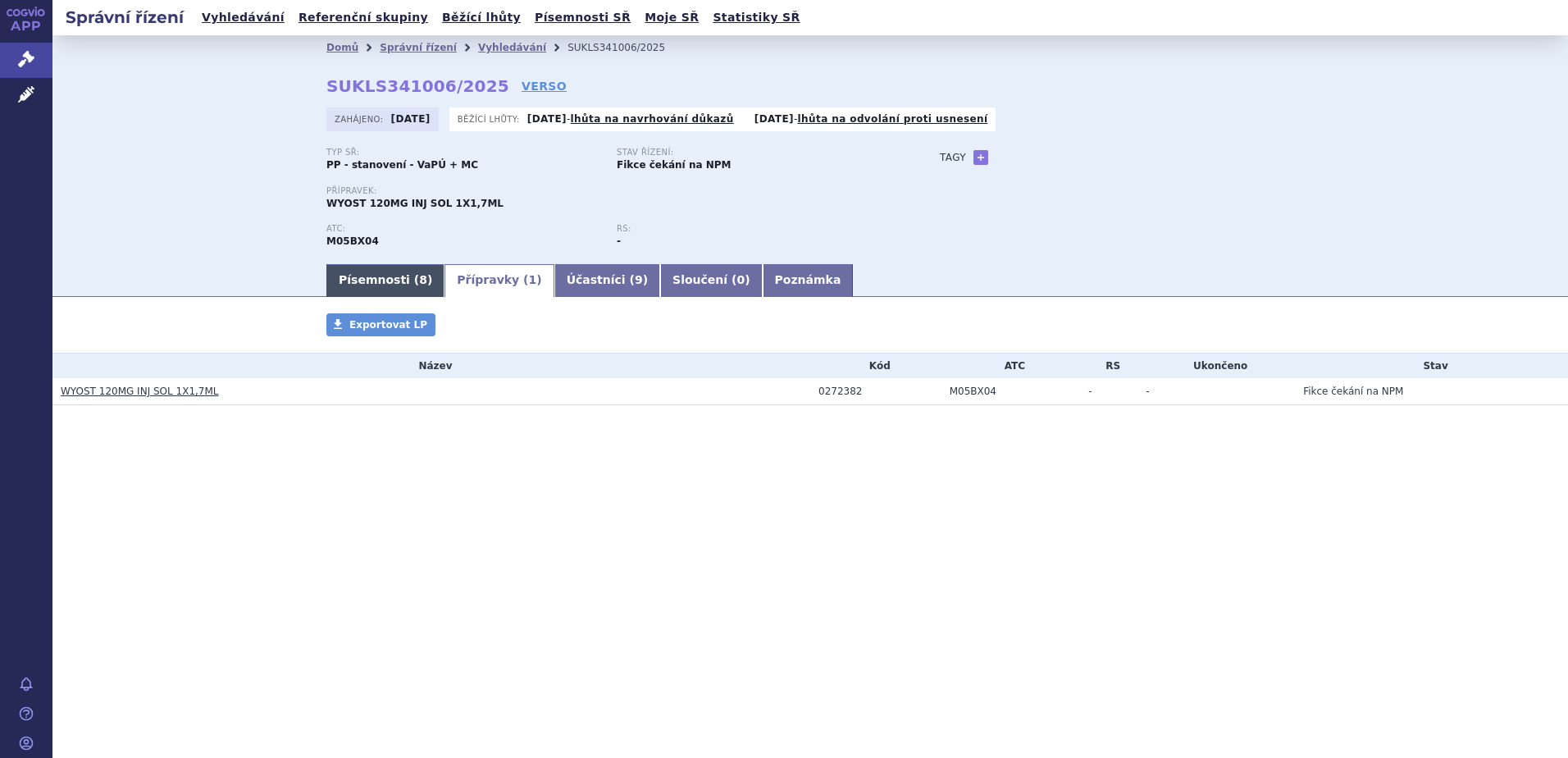
click at [388, 278] on link "Písemnosti ( 8 )" at bounding box center [385, 280] width 118 height 33
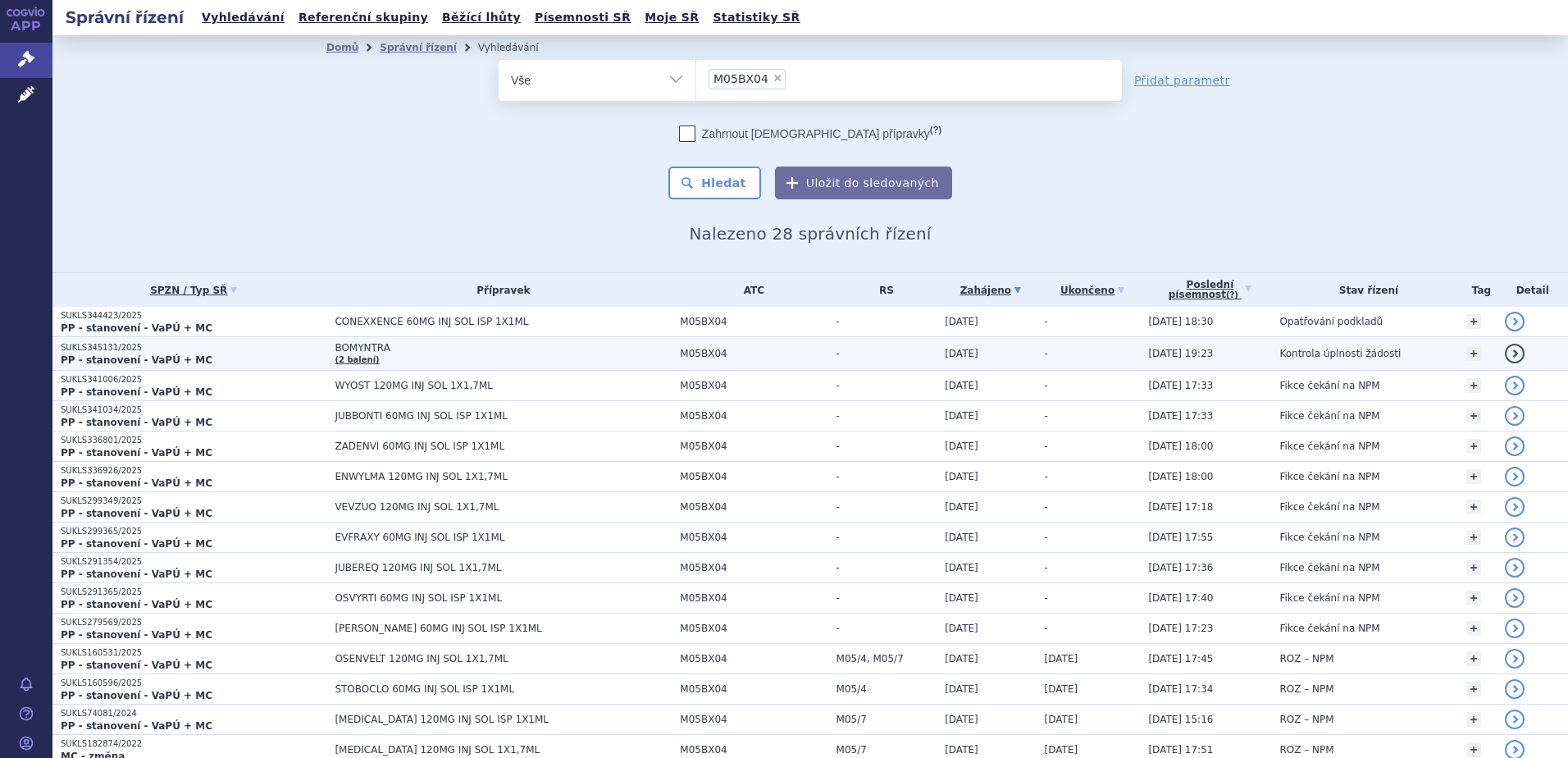
click at [361, 351] on span "BOMYNTRA" at bounding box center [502, 348] width 337 height 12
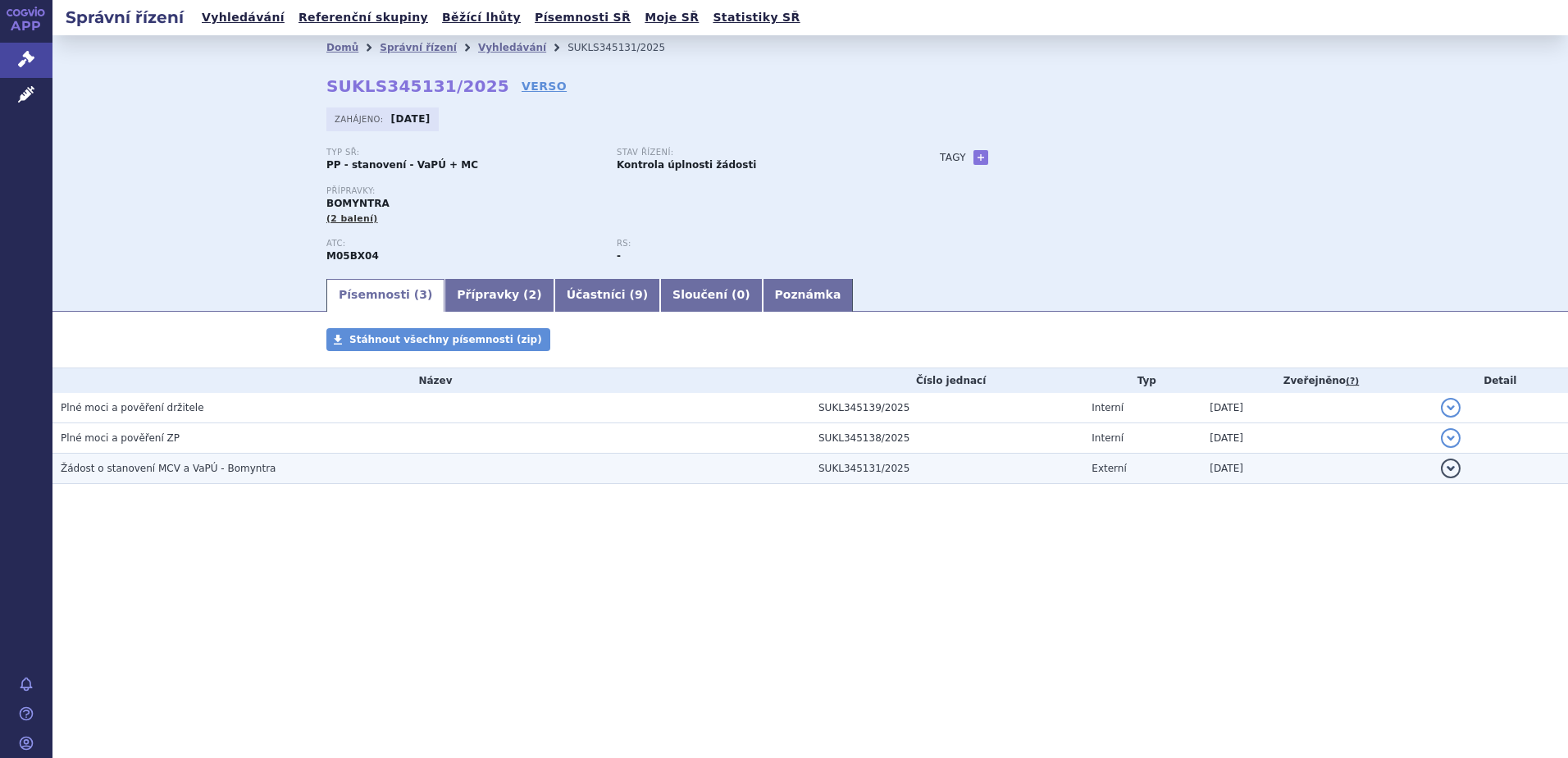
click at [203, 473] on span "Žádost o stanovení MCV a VaPÚ - Bomyntra" at bounding box center [168, 468] width 214 height 12
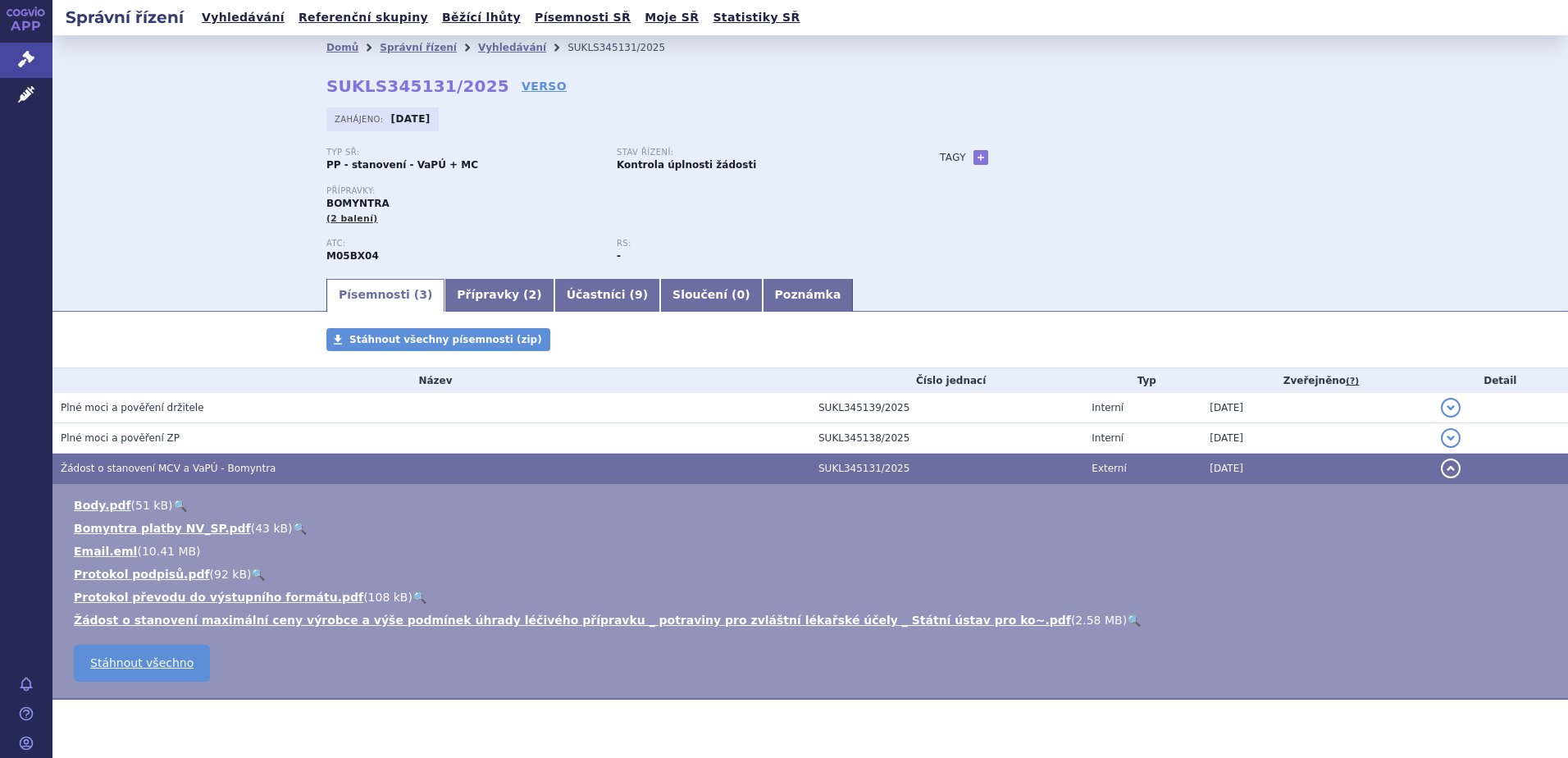
click at [1127, 619] on link "🔍" at bounding box center [1134, 620] width 14 height 14
click at [555, 291] on link "Účastníci ( 9 )" at bounding box center [608, 295] width 106 height 33
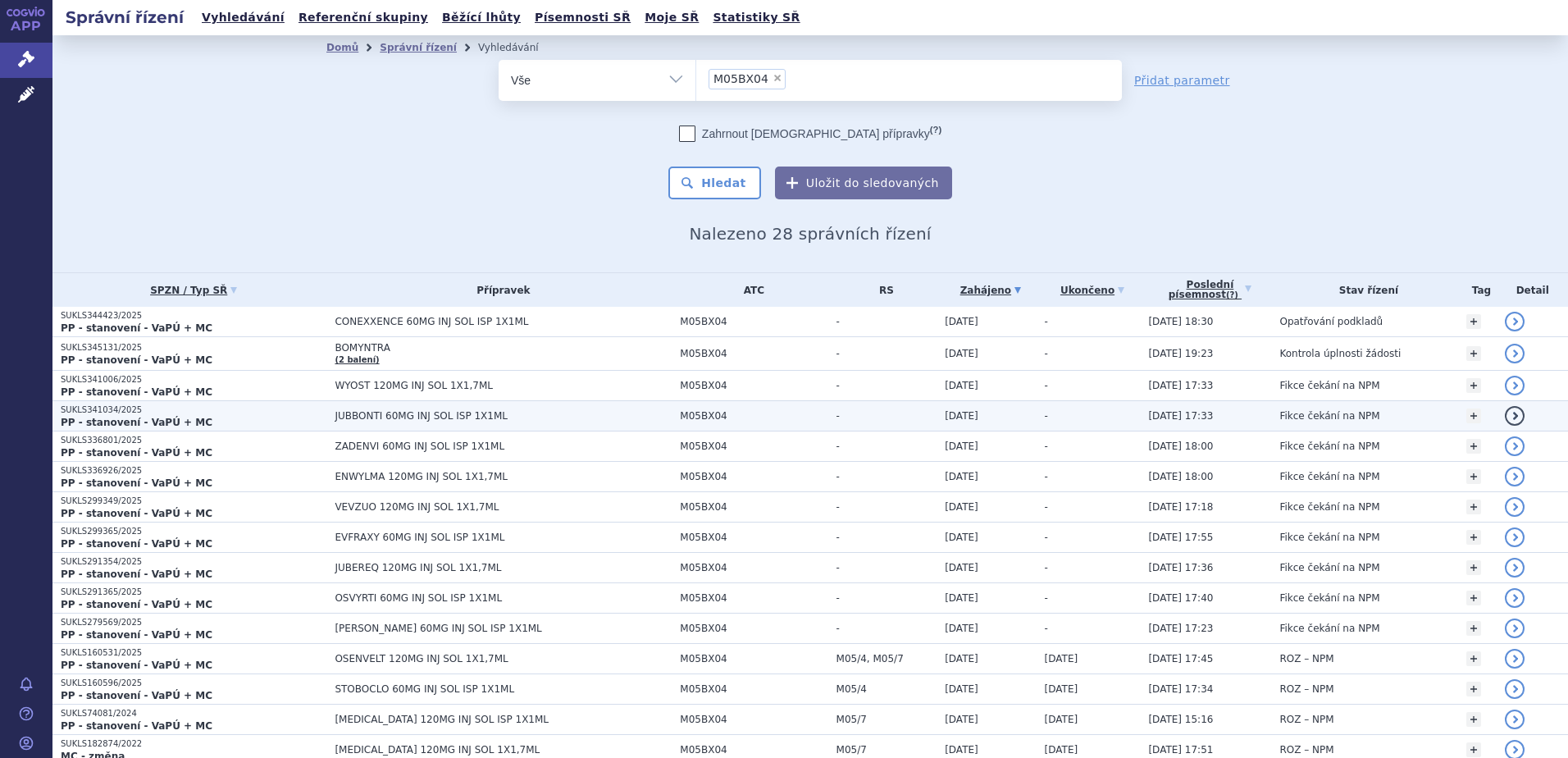
click at [372, 414] on span "JUBBONTI 60MG INJ SOL ISP 1X1ML" at bounding box center [502, 416] width 337 height 12
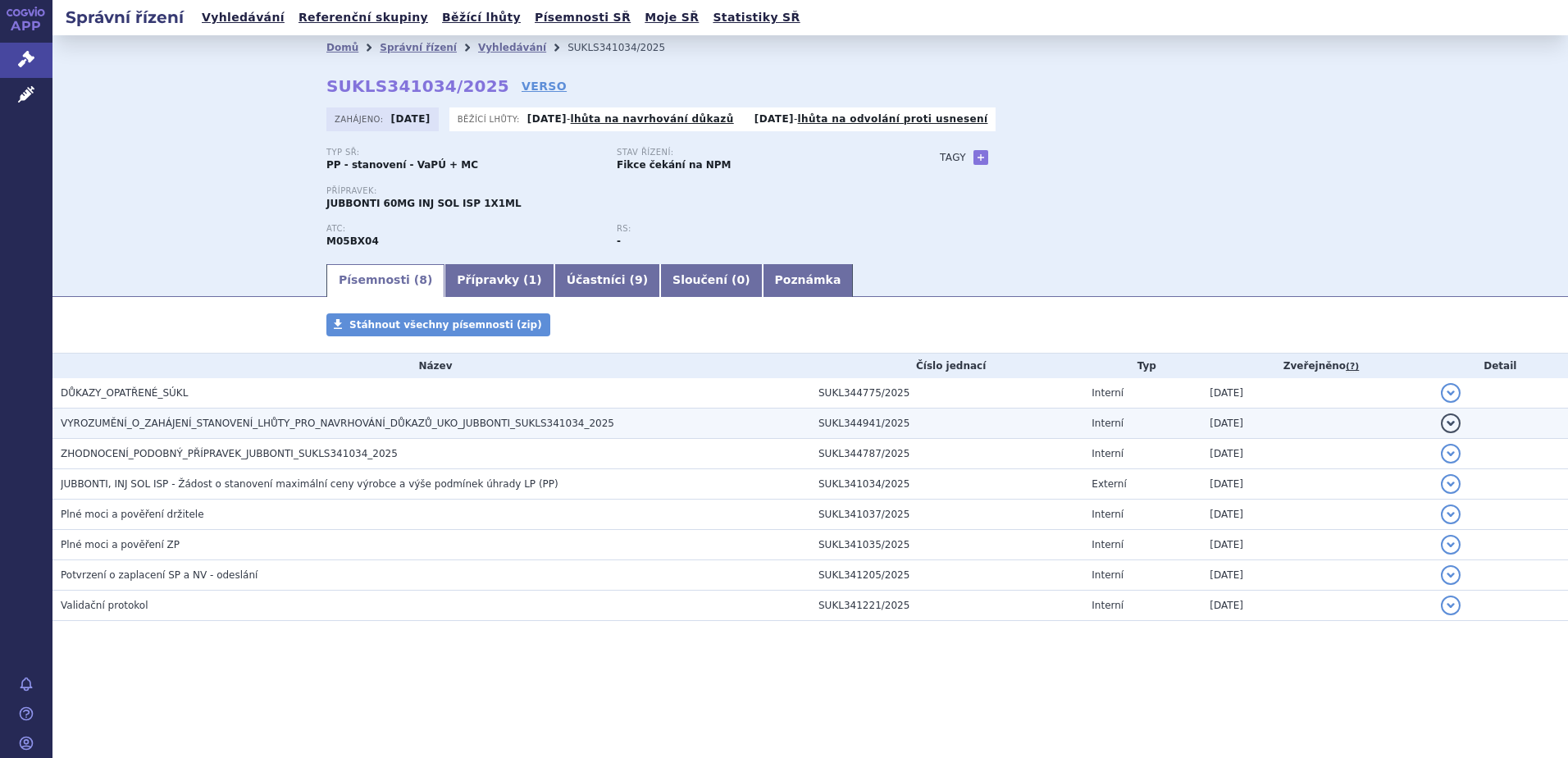
click at [460, 424] on span "VYROZUMĚNÍ_O_ZAHÁJENÍ_STANOVENÍ_LHŮTY_PRO_NAVRHOVÁNÍ_DŮKAZŮ_UKO_JUBBONTI_SUKLS3…" at bounding box center [337, 423] width 554 height 12
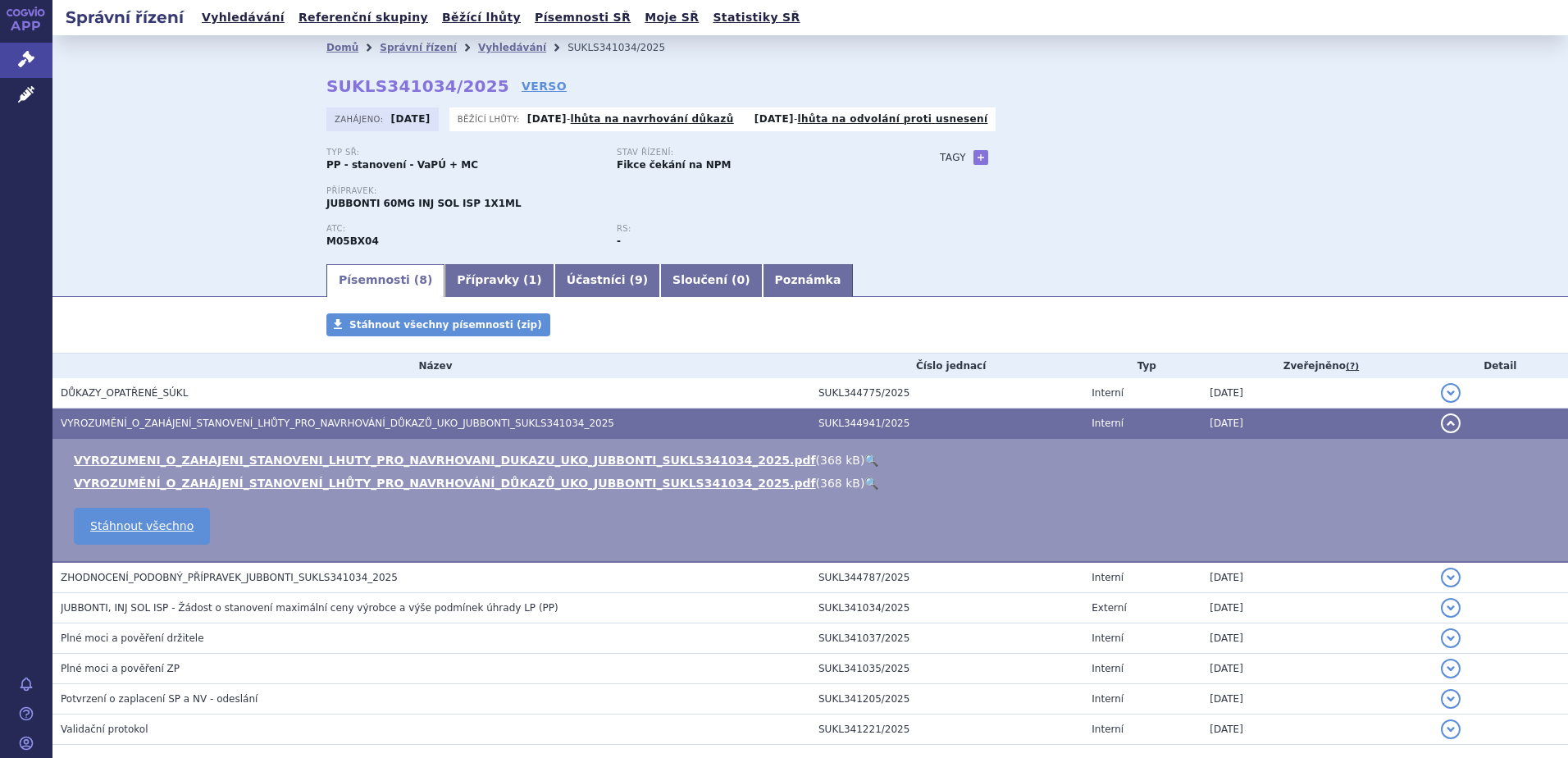
click at [865, 456] on link "🔍" at bounding box center [871, 461] width 14 height 14
